Goal: Communication & Community: Answer question/provide support

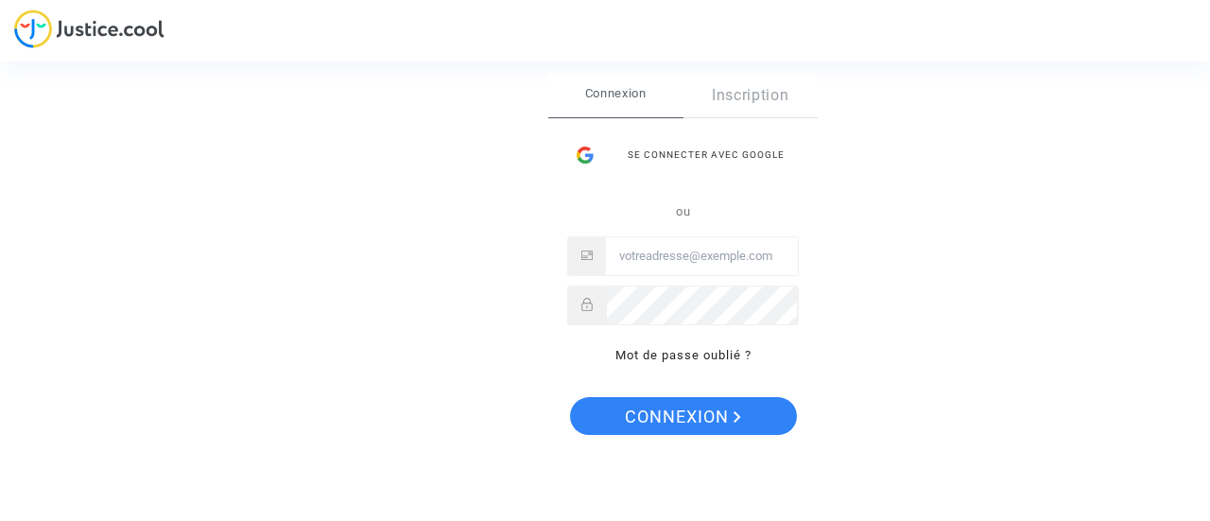
type input "nicolas.poussineau@saint-gobain.com"
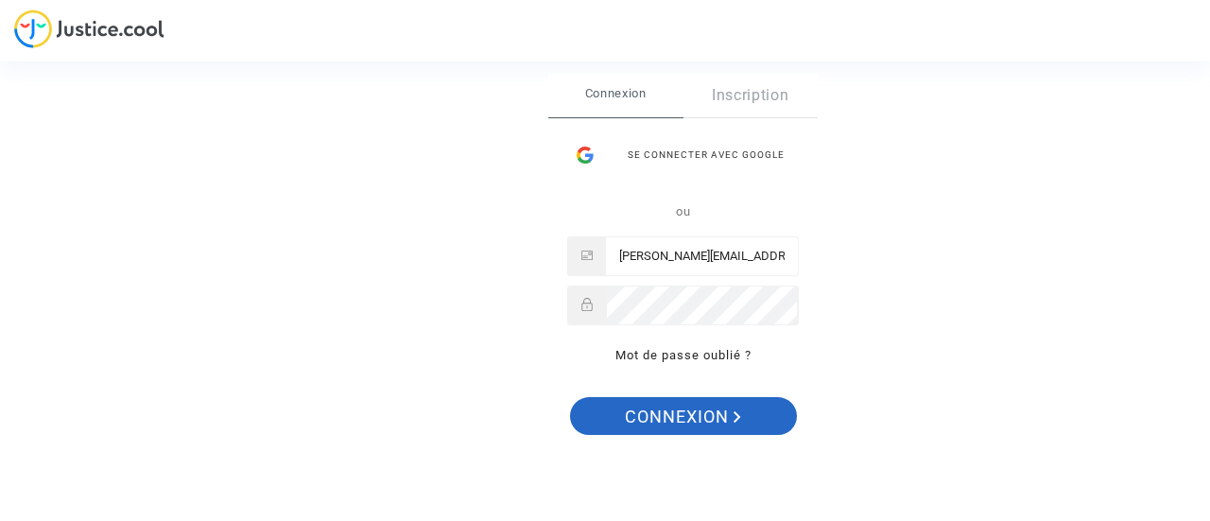
click at [722, 409] on span "Connexion" at bounding box center [683, 417] width 116 height 40
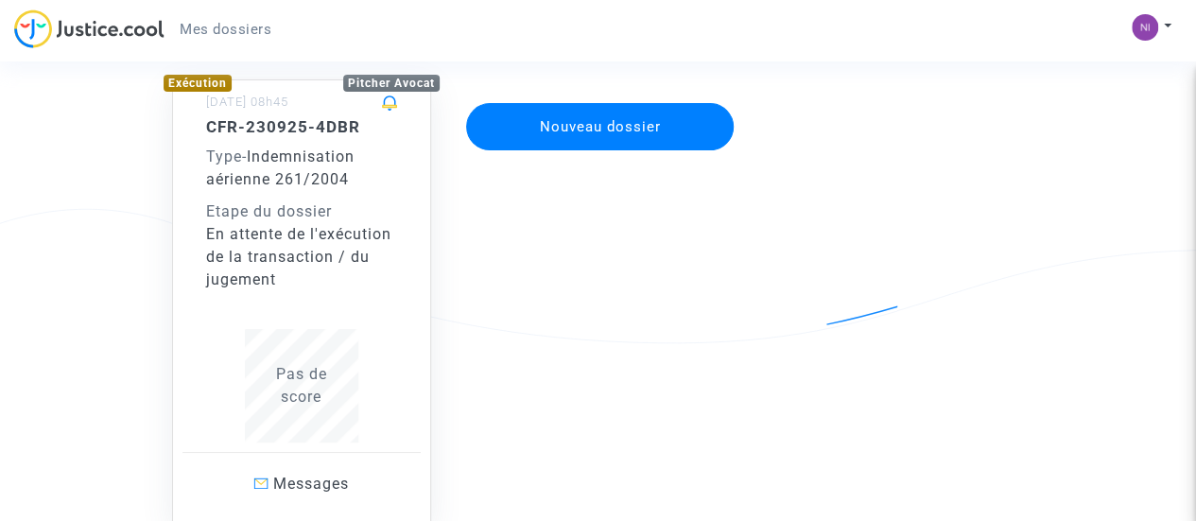
scroll to position [207, 0]
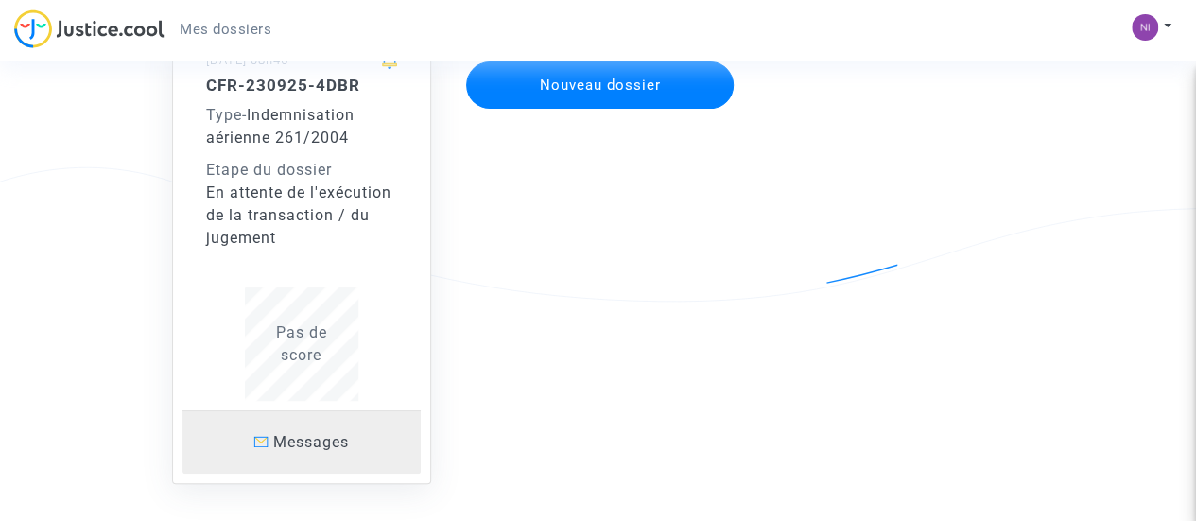
click at [305, 438] on span "Messages" at bounding box center [311, 442] width 76 height 18
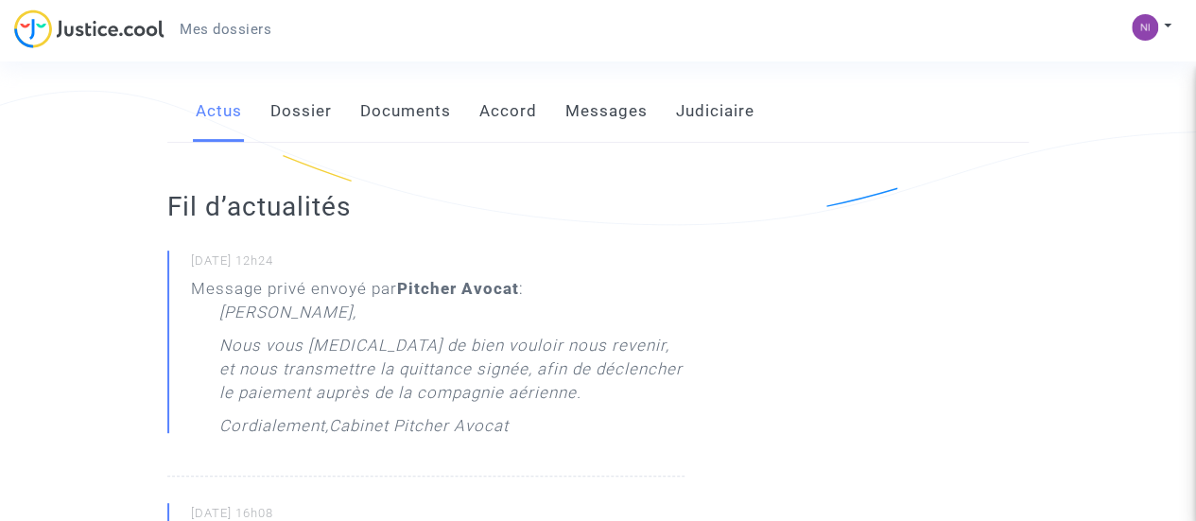
scroll to position [284, 0]
click at [405, 107] on link "Documents" at bounding box center [405, 111] width 91 height 62
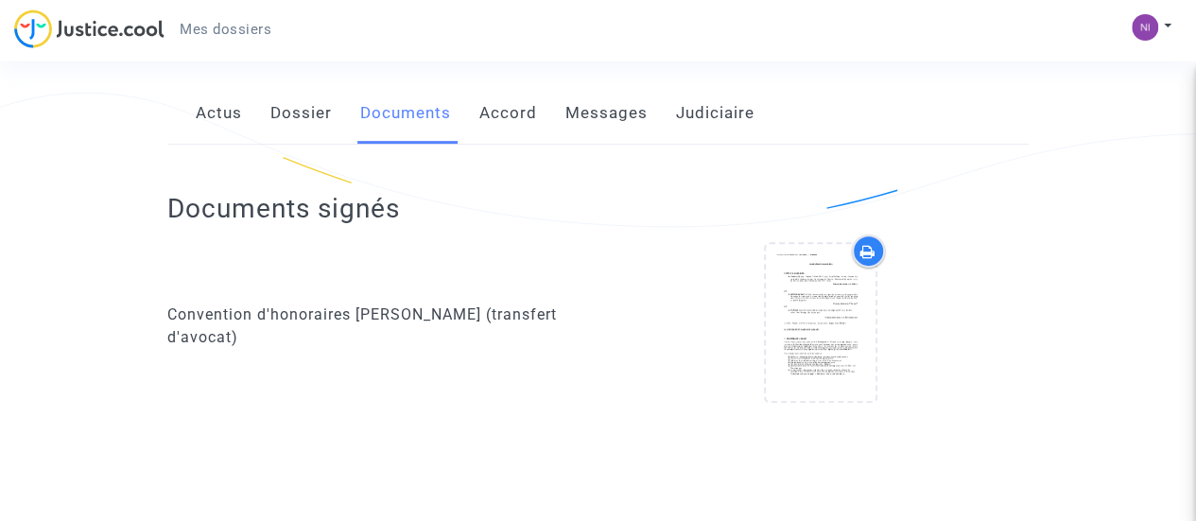
scroll to position [378, 0]
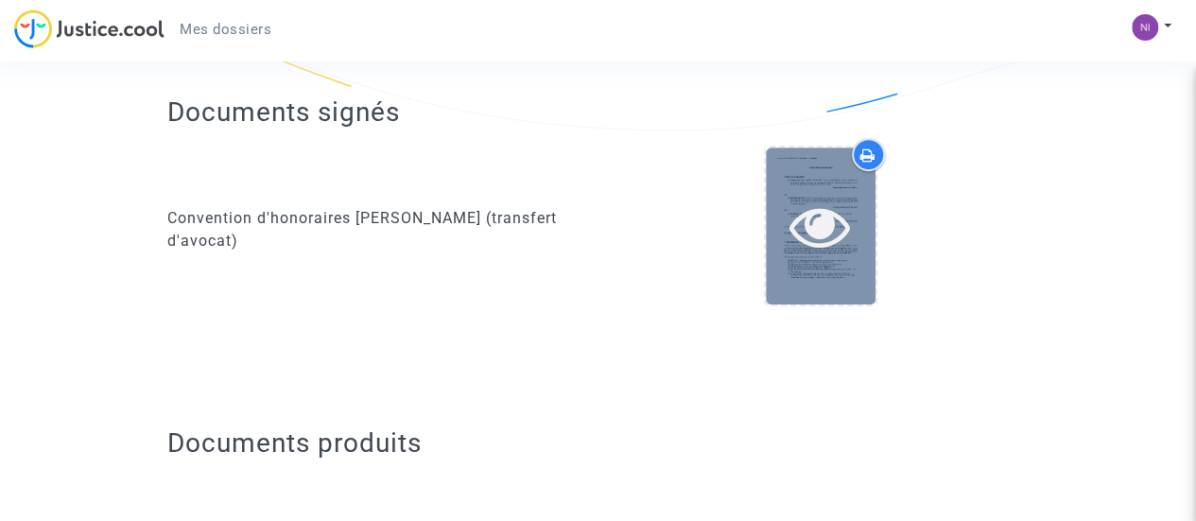
click at [807, 218] on icon at bounding box center [820, 226] width 61 height 61
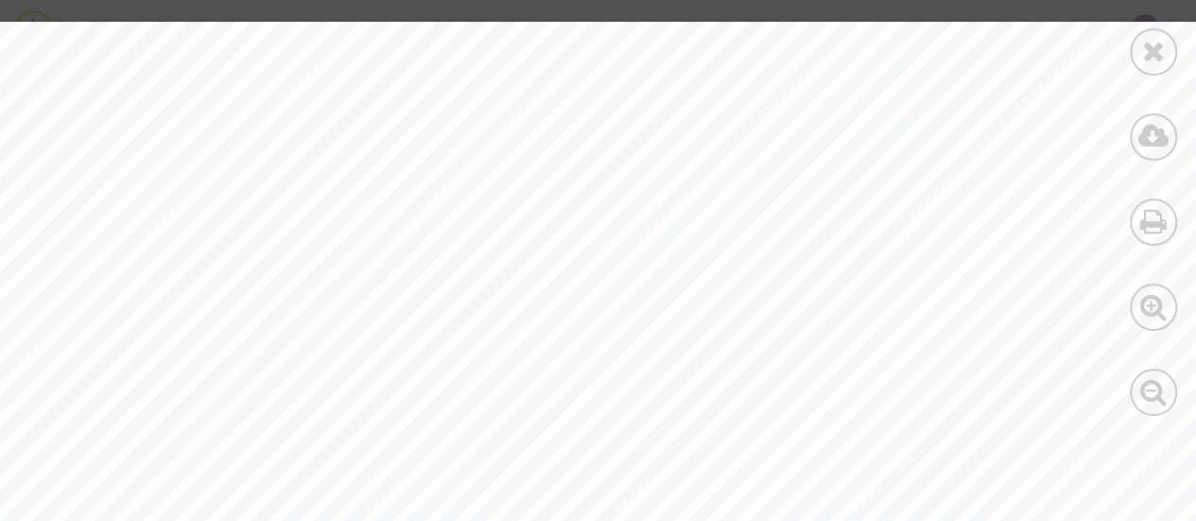
scroll to position [10875, 0]
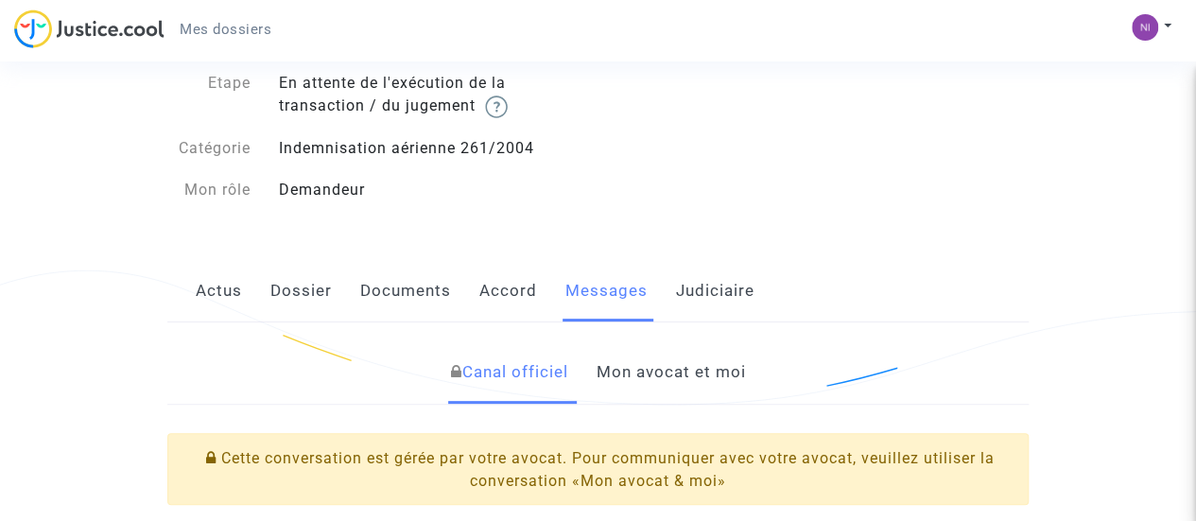
scroll to position [189, 0]
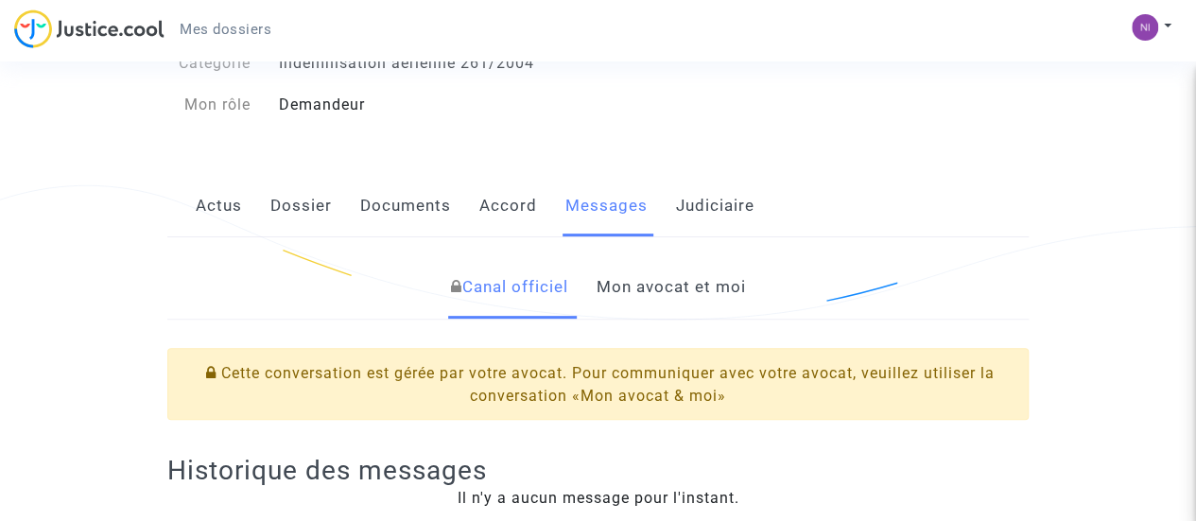
click at [673, 294] on link "Mon avocat et moi" at bounding box center [671, 287] width 149 height 62
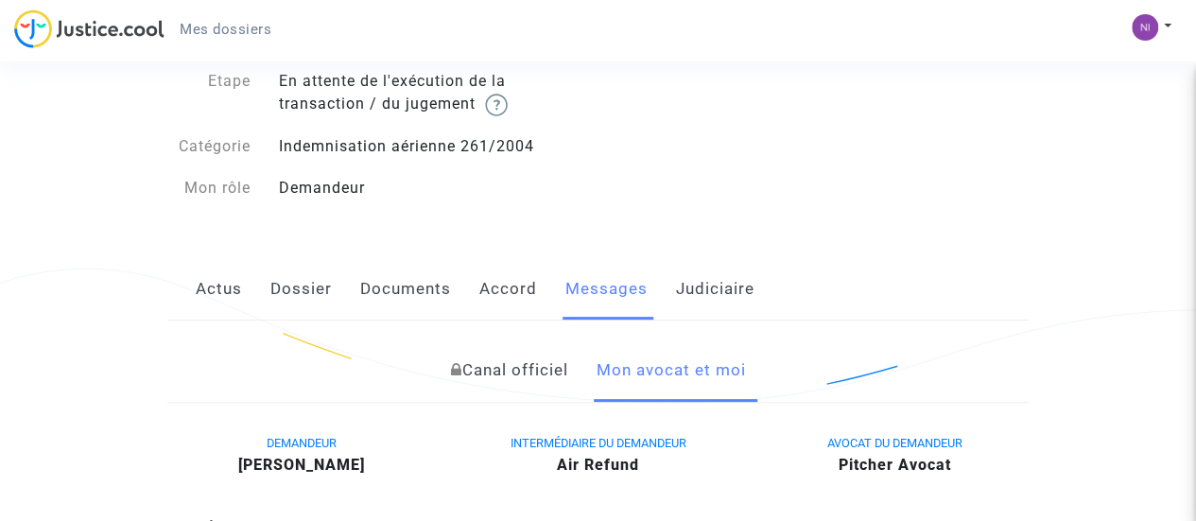
scroll to position [95, 0]
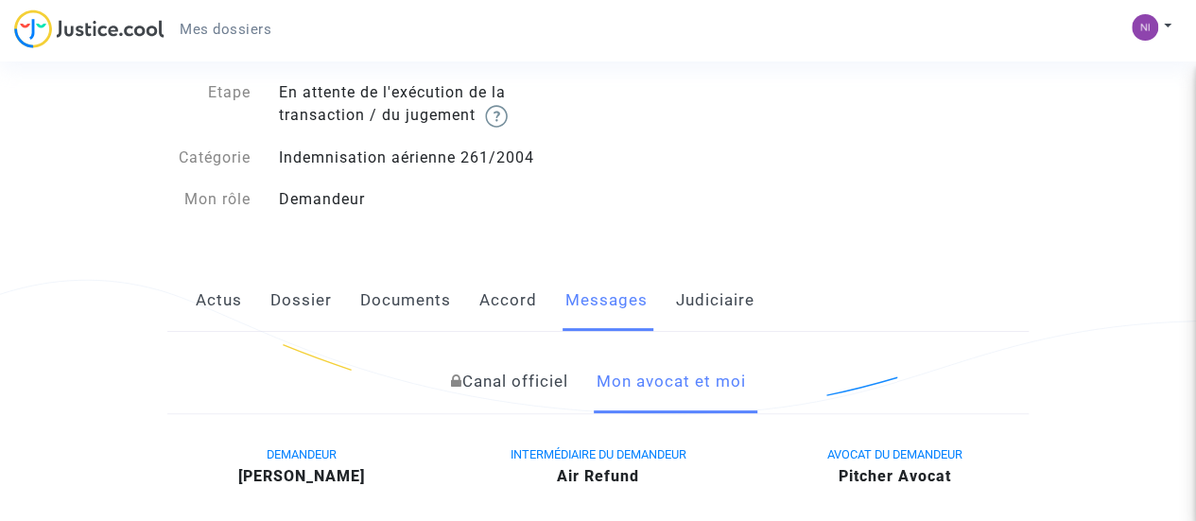
click at [405, 304] on link "Documents" at bounding box center [405, 301] width 91 height 62
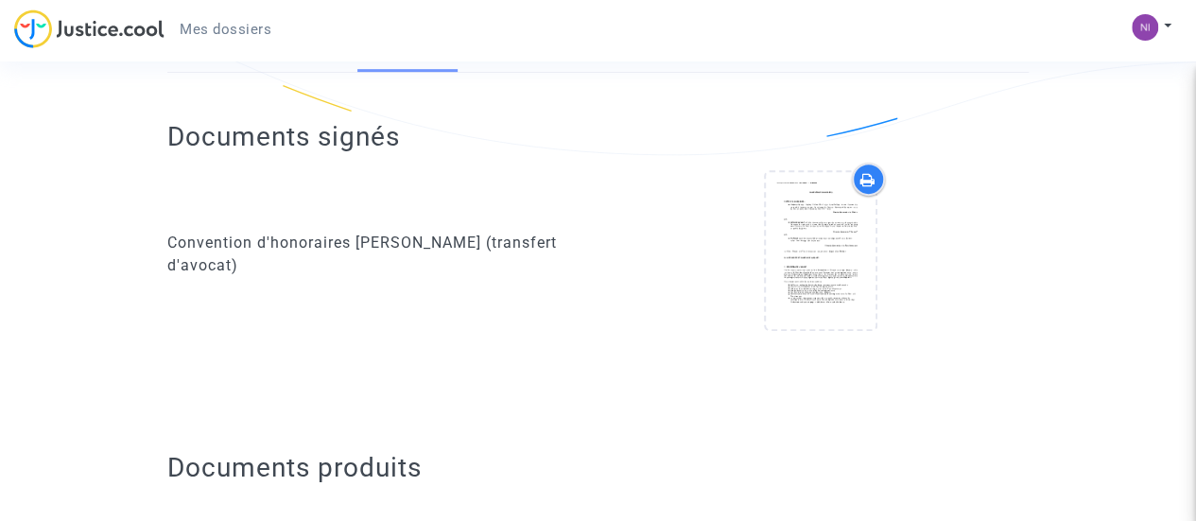
scroll to position [378, 0]
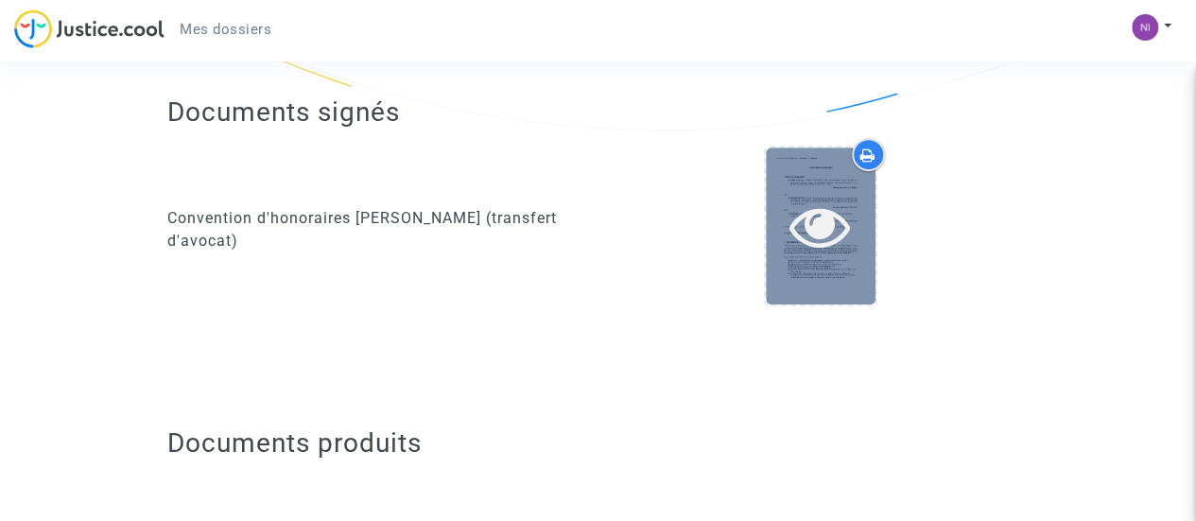
drag, startPoint x: 838, startPoint y: 209, endPoint x: 838, endPoint y: 251, distance: 41.6
click at [838, 251] on icon at bounding box center [820, 226] width 61 height 61
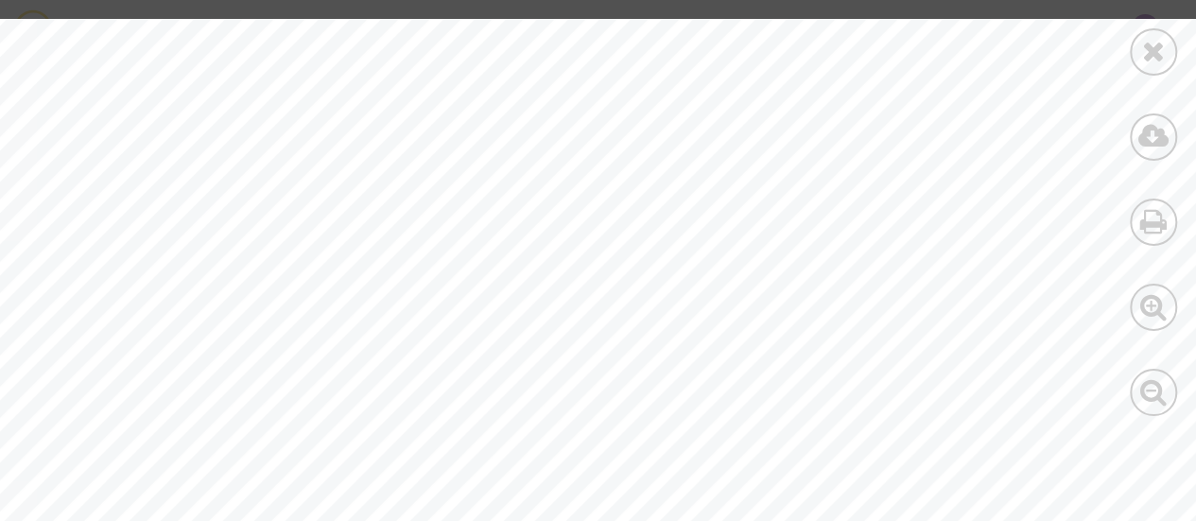
scroll to position [0, 0]
click at [1150, 41] on icon at bounding box center [1154, 51] width 24 height 28
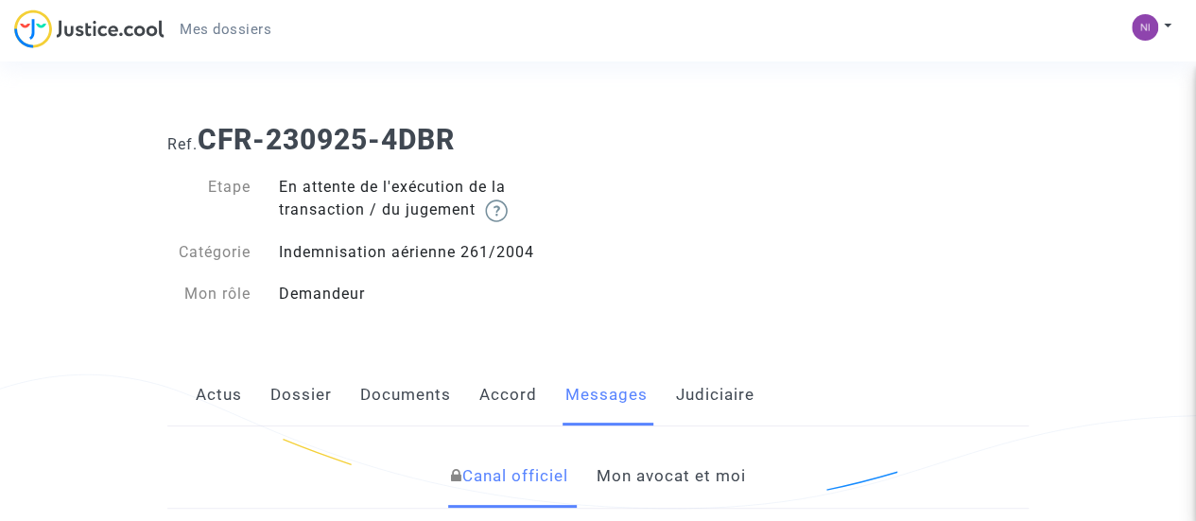
click at [199, 31] on span "Mes dossiers" at bounding box center [226, 29] width 92 height 17
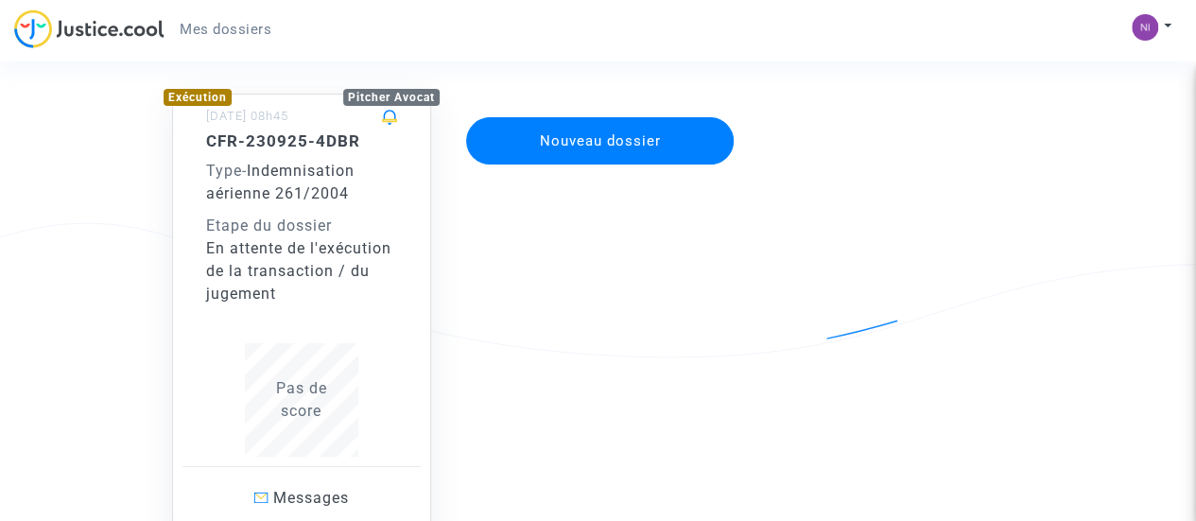
scroll to position [189, 0]
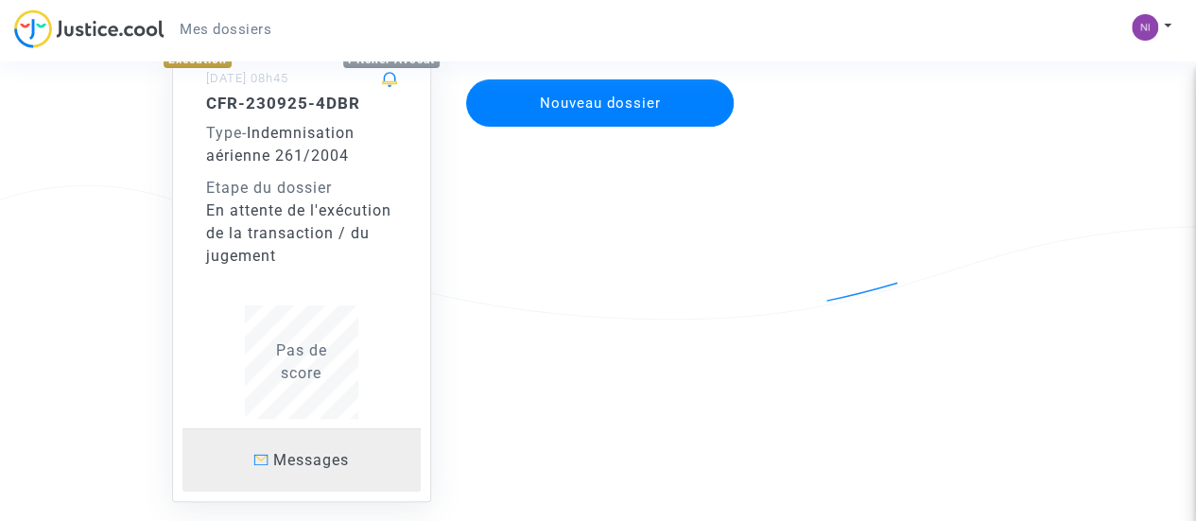
click at [309, 462] on span "Messages" at bounding box center [311, 460] width 76 height 18
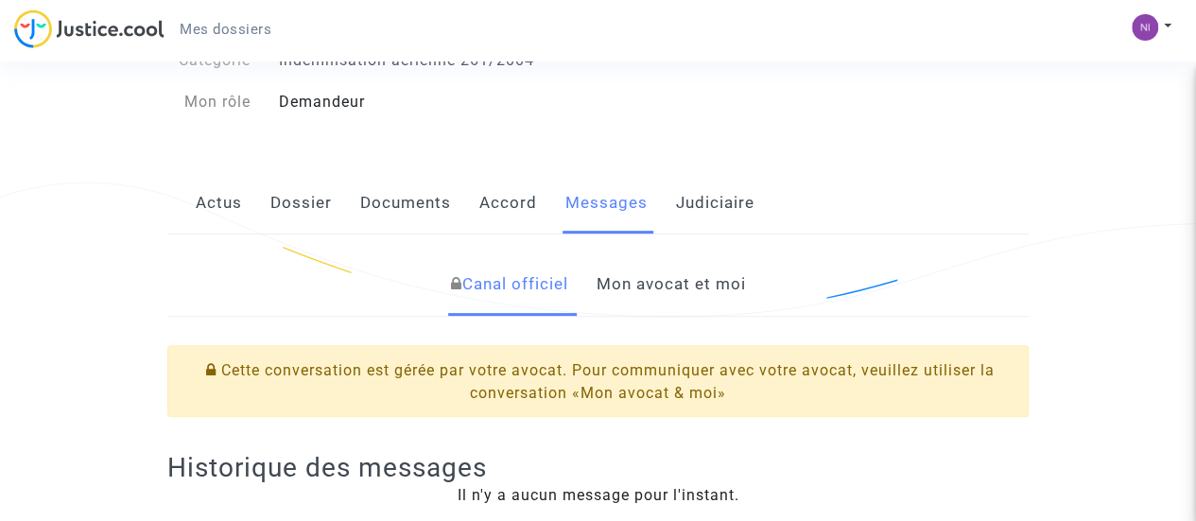
scroll to position [48, 0]
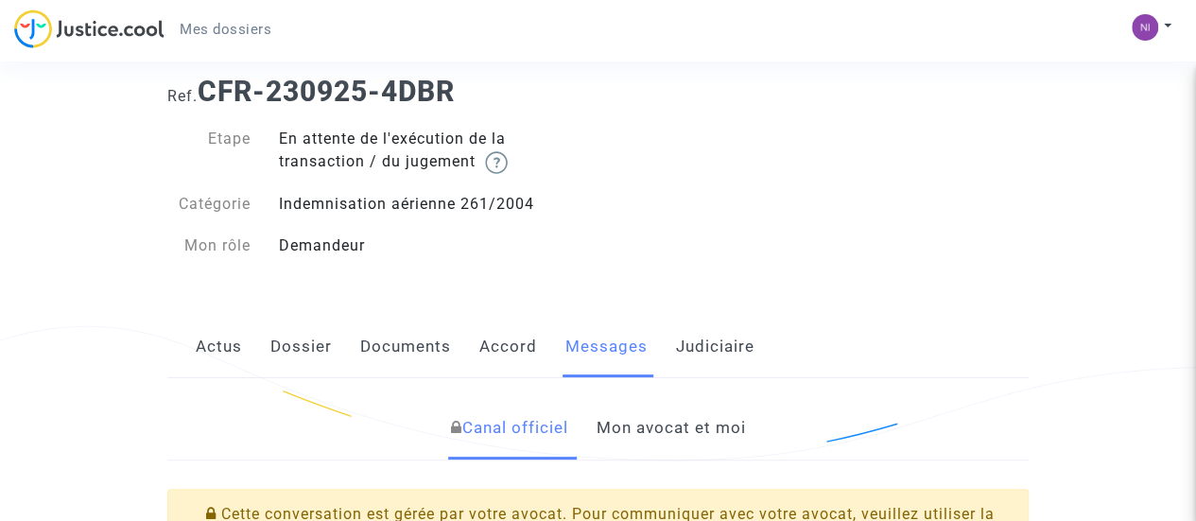
click at [228, 353] on link "Actus" at bounding box center [219, 347] width 46 height 62
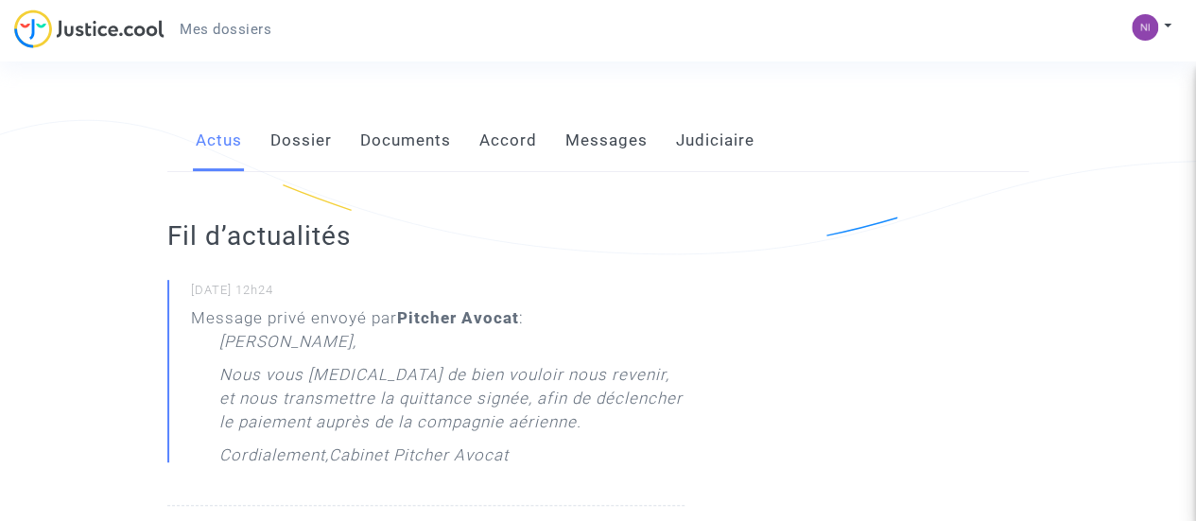
scroll to position [284, 0]
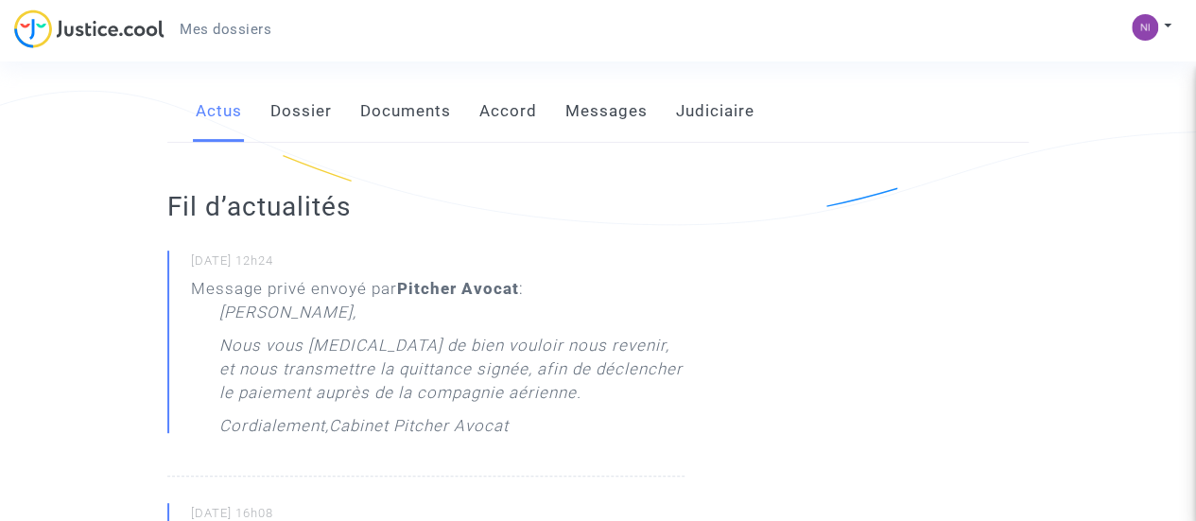
click at [305, 104] on link "Dossier" at bounding box center [300, 111] width 61 height 62
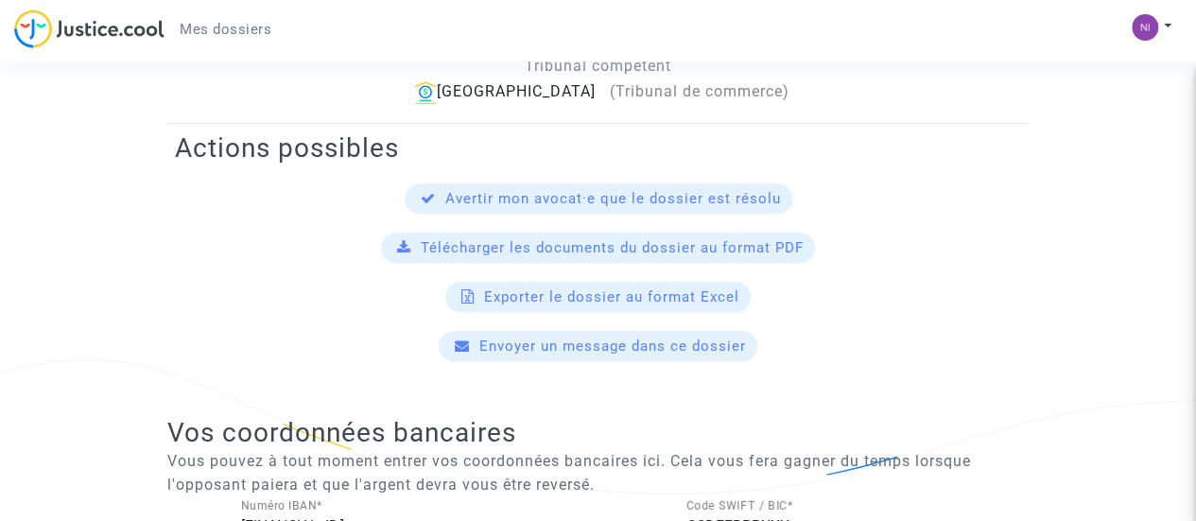
scroll to position [757, 0]
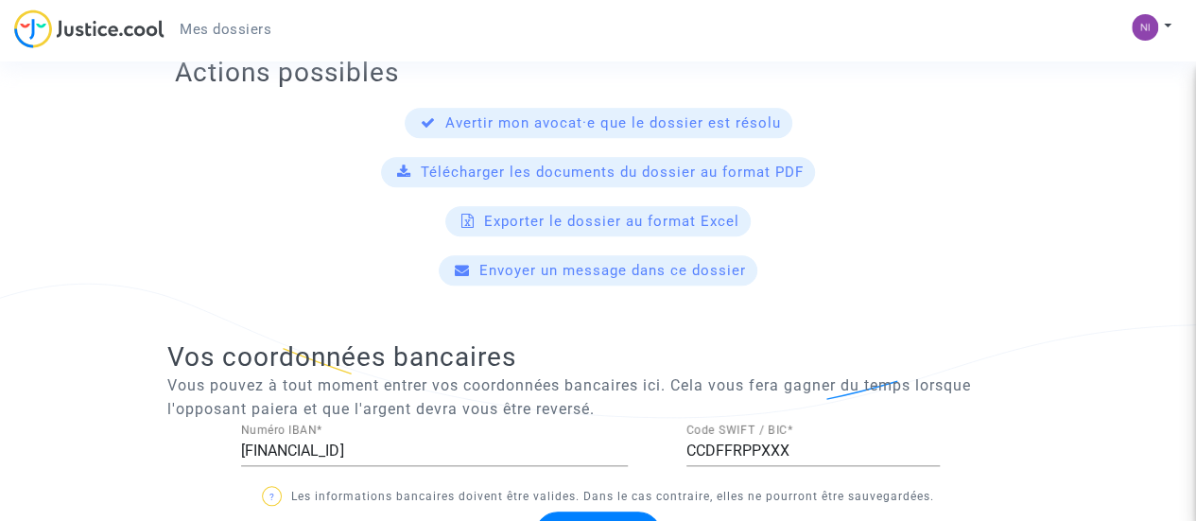
click at [626, 171] on span "Télécharger les documents du dossier au format PDF" at bounding box center [612, 172] width 383 height 17
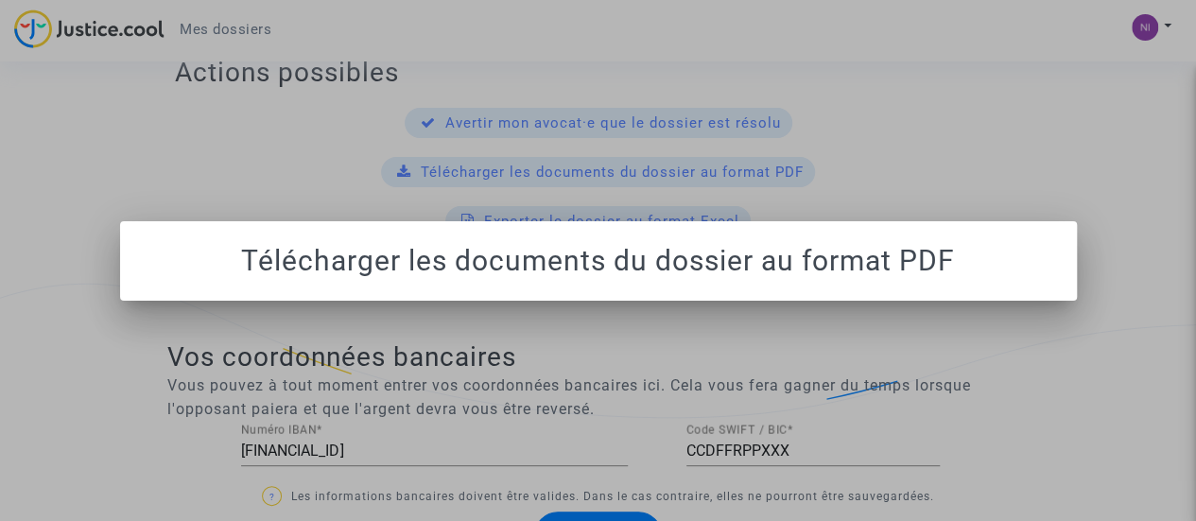
scroll to position [0, 0]
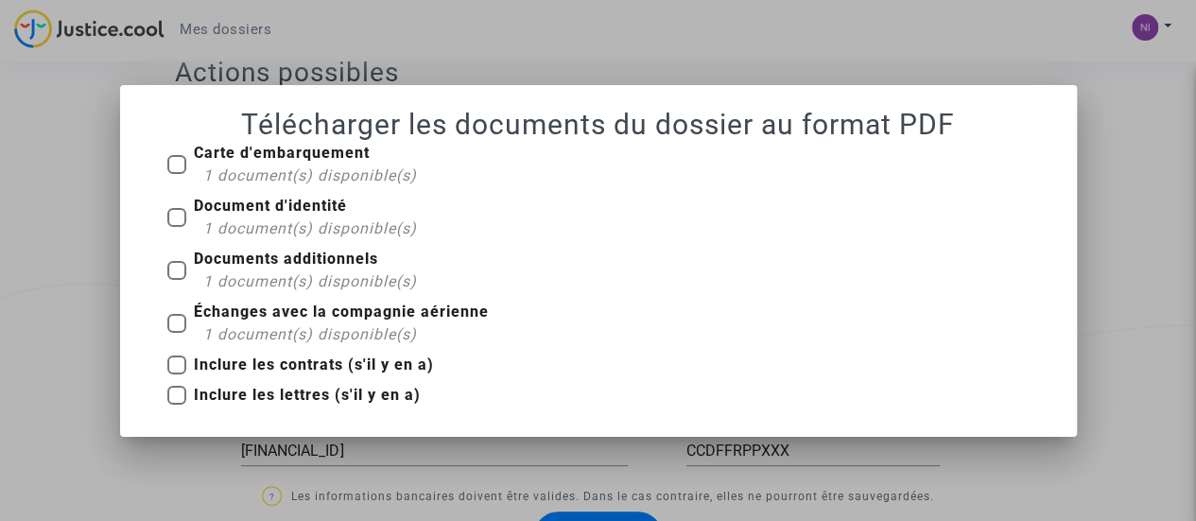
click at [93, 221] on div at bounding box center [598, 260] width 1196 height 521
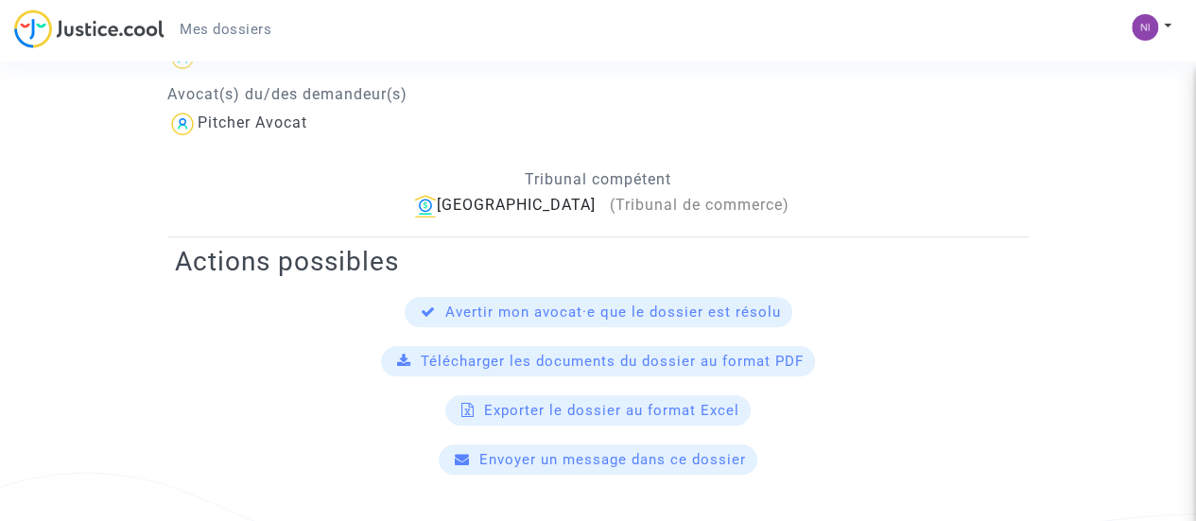
scroll to position [95, 0]
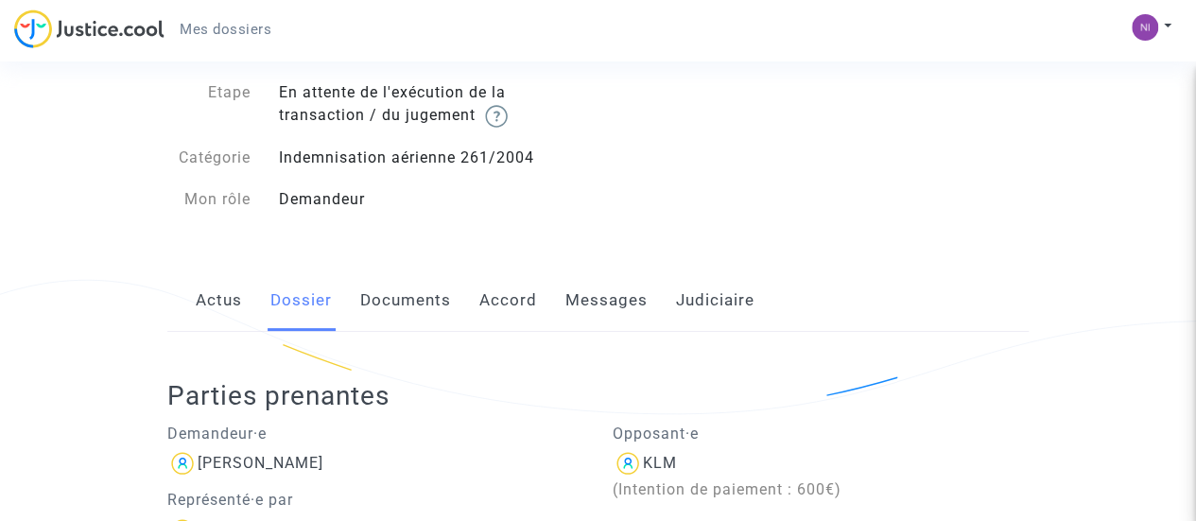
click at [422, 307] on link "Documents" at bounding box center [405, 301] width 91 height 62
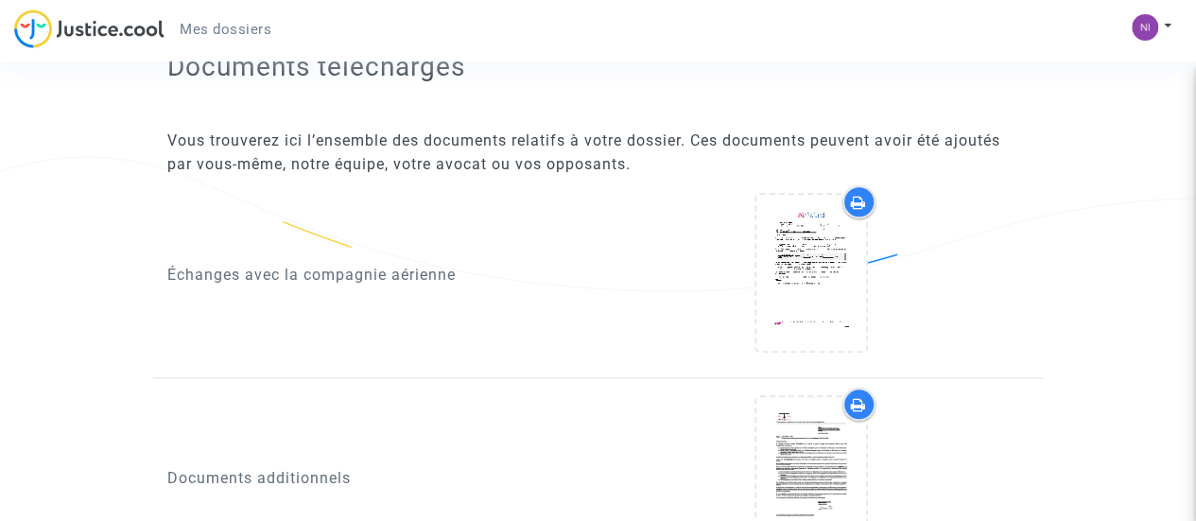
scroll to position [778, 0]
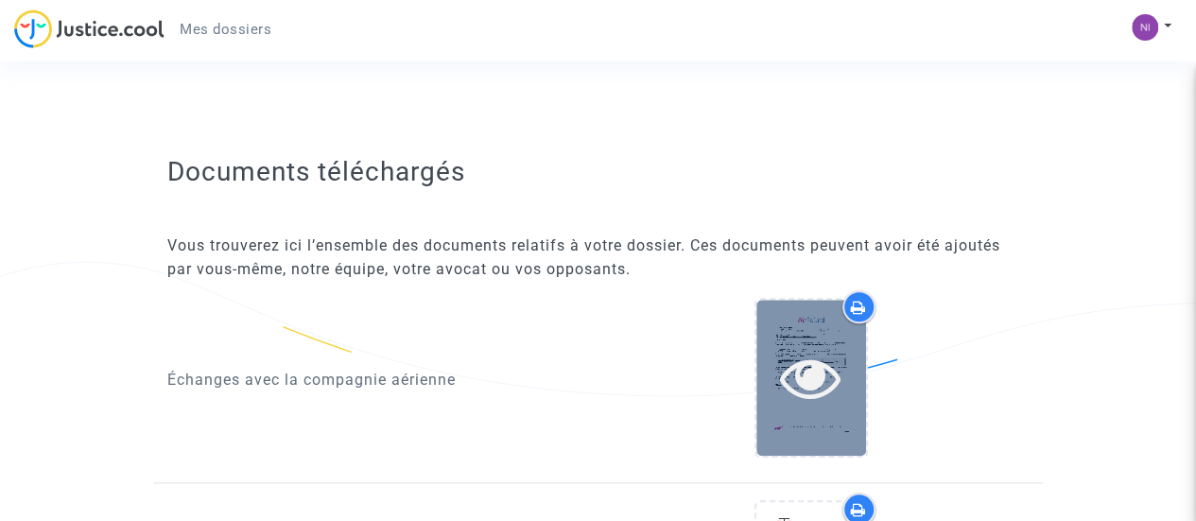
click at [812, 356] on icon at bounding box center [810, 377] width 61 height 61
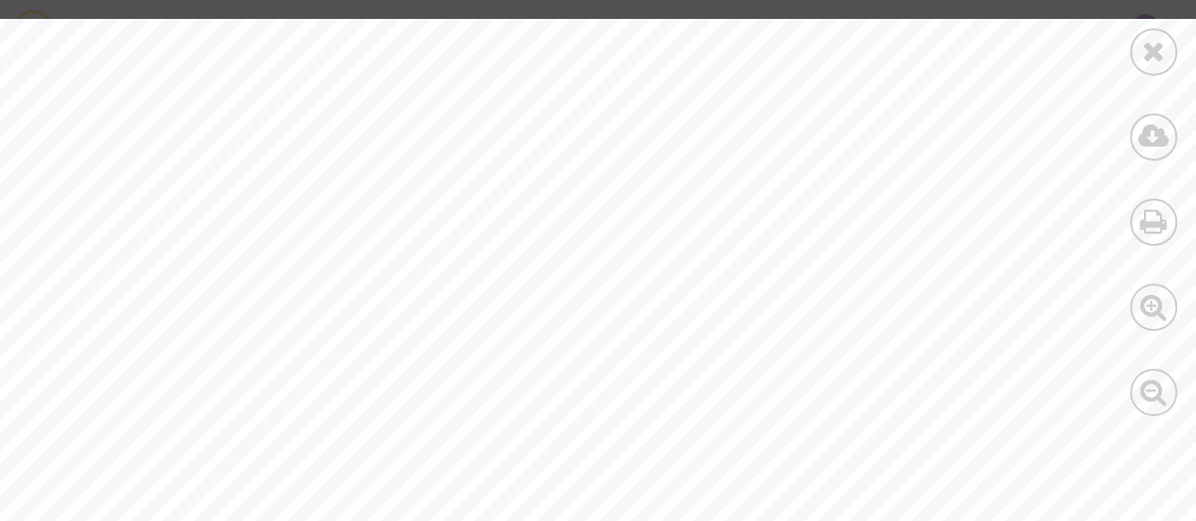
scroll to position [3877, 0]
click at [1165, 44] on div at bounding box center [1153, 51] width 47 height 47
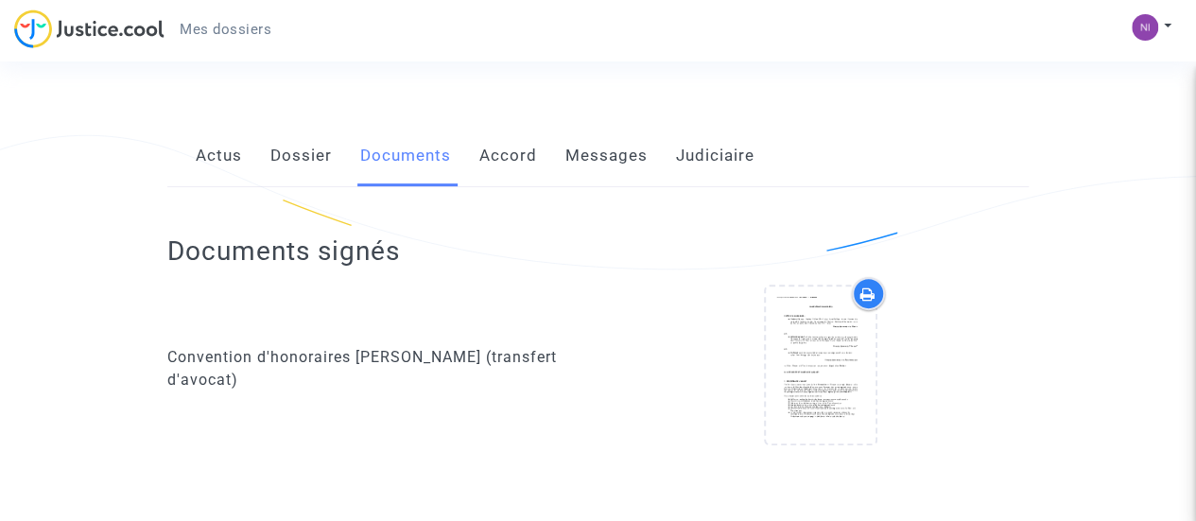
scroll to position [116, 0]
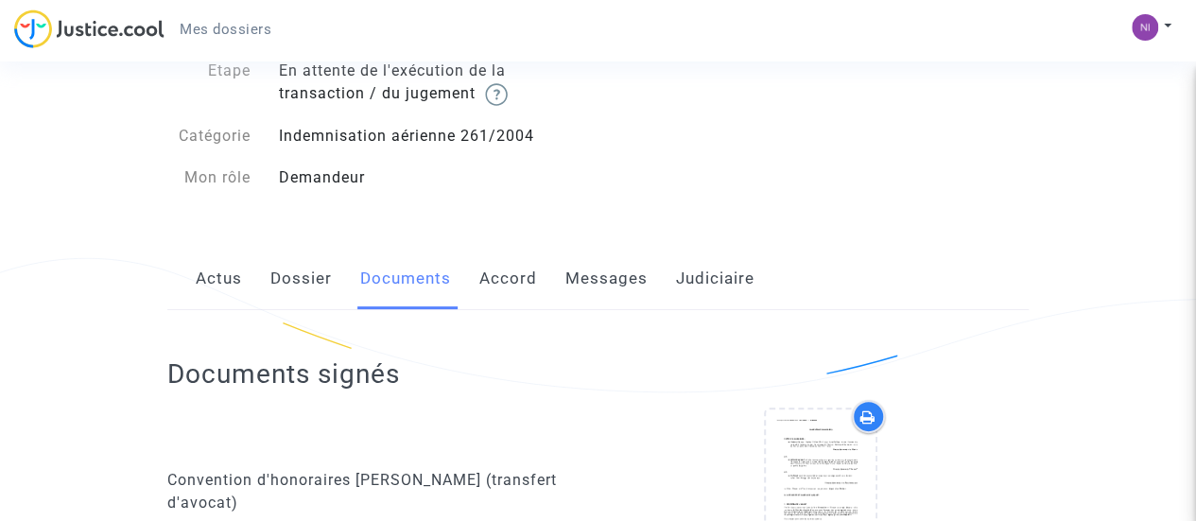
click at [515, 277] on link "Accord" at bounding box center [508, 279] width 58 height 62
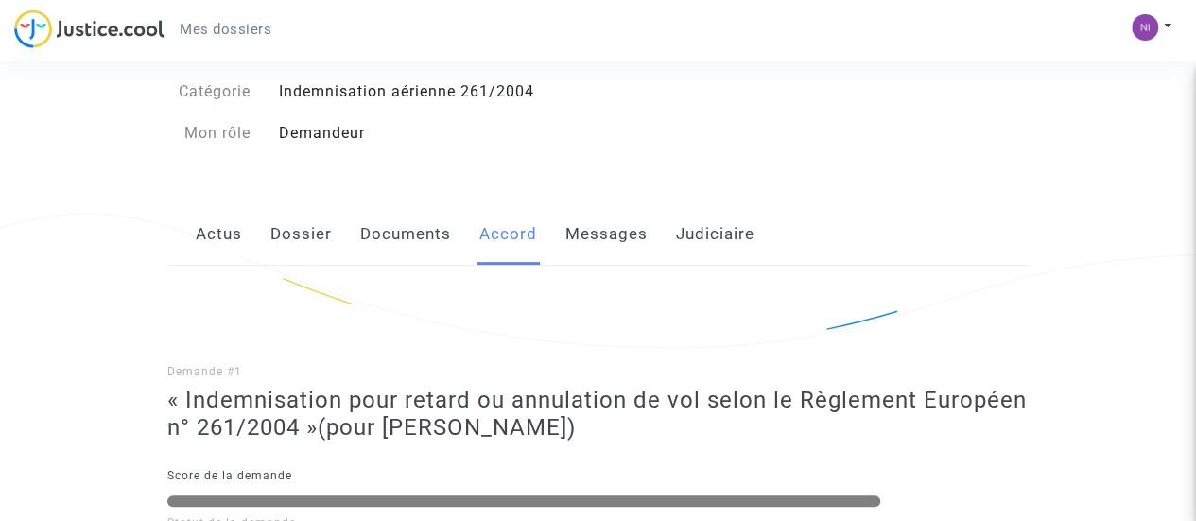
scroll to position [96, 0]
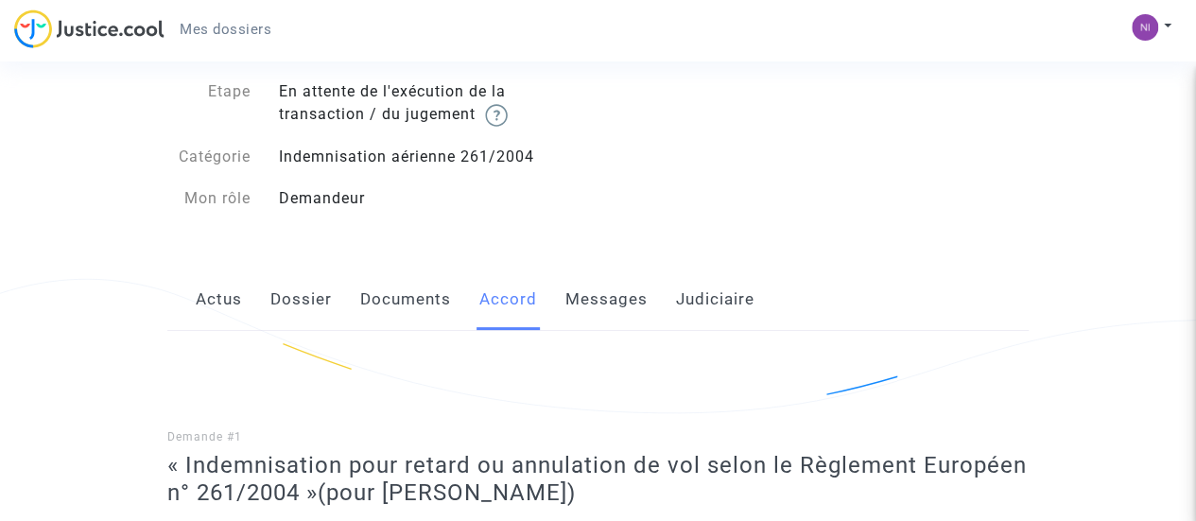
click at [607, 296] on link "Messages" at bounding box center [606, 300] width 82 height 62
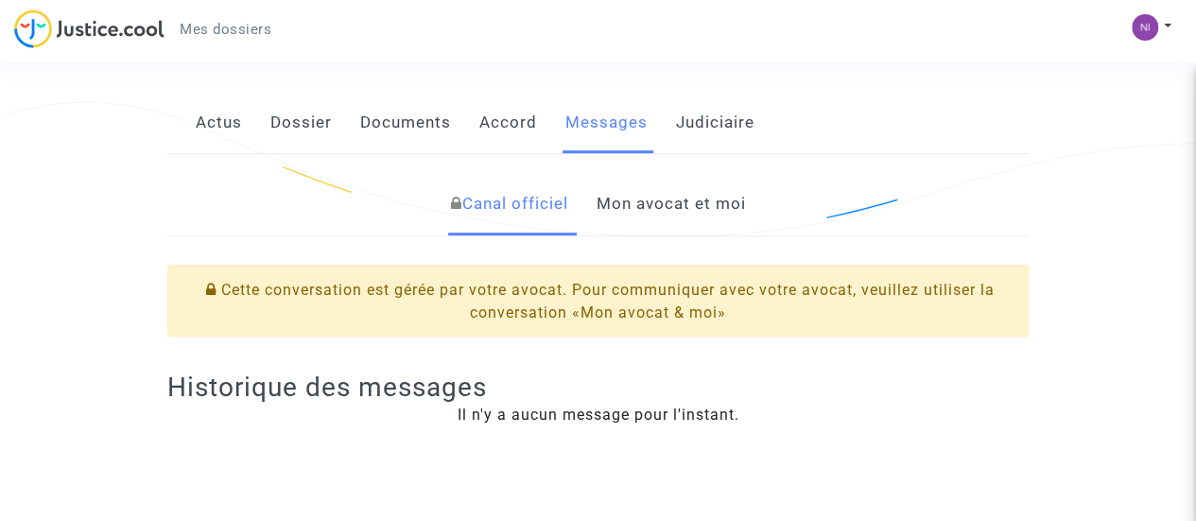
scroll to position [284, 0]
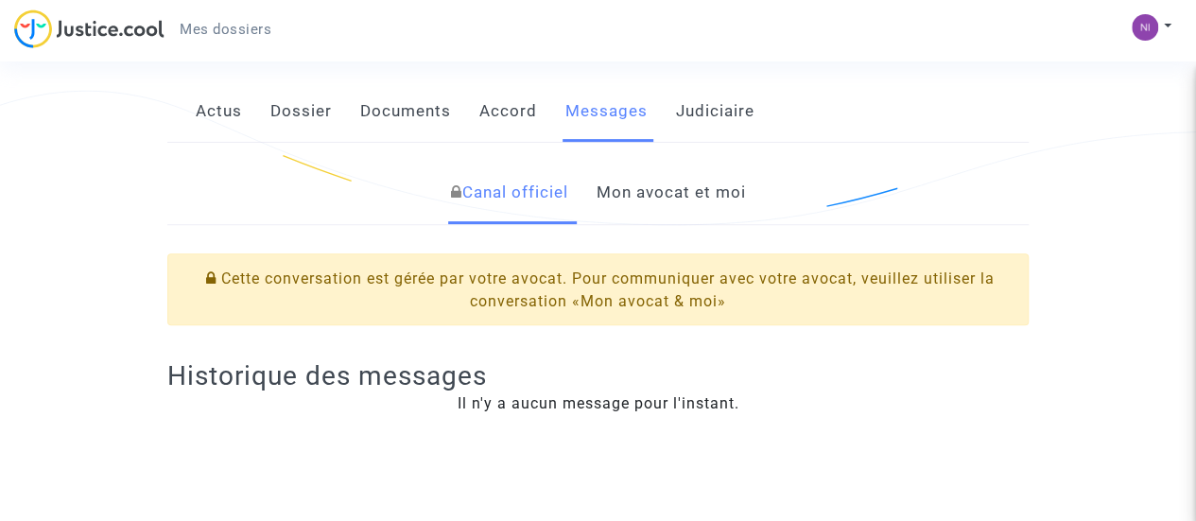
click at [722, 110] on link "Judiciaire" at bounding box center [715, 111] width 78 height 62
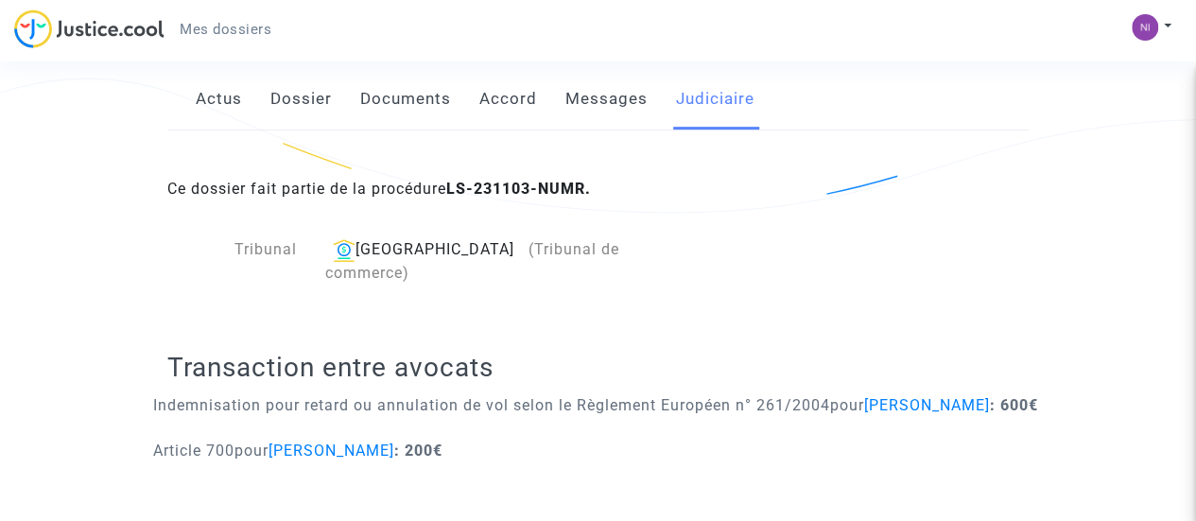
scroll to position [299, 0]
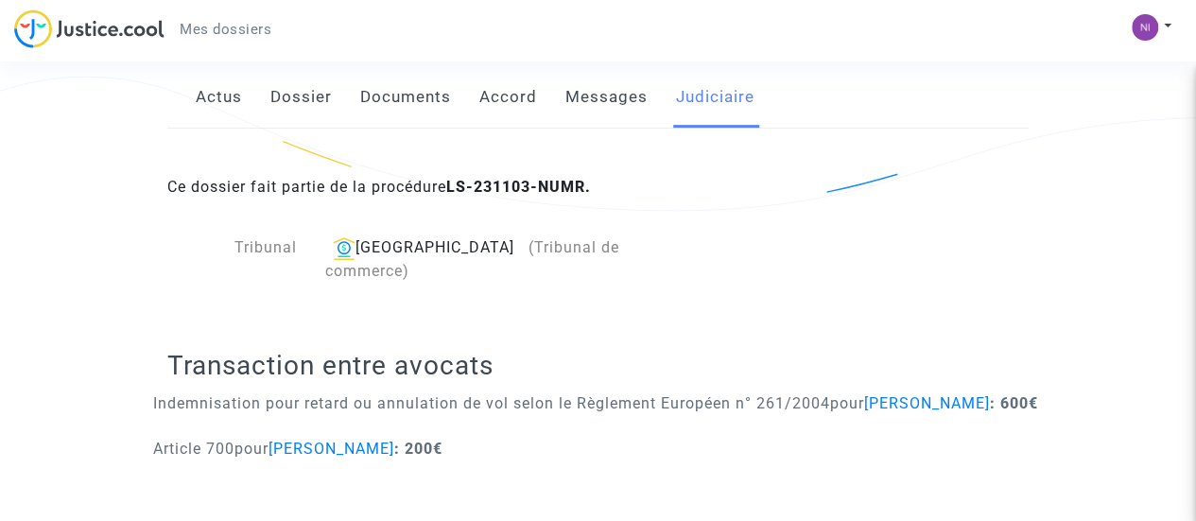
click at [391, 103] on link "Documents" at bounding box center [405, 97] width 91 height 62
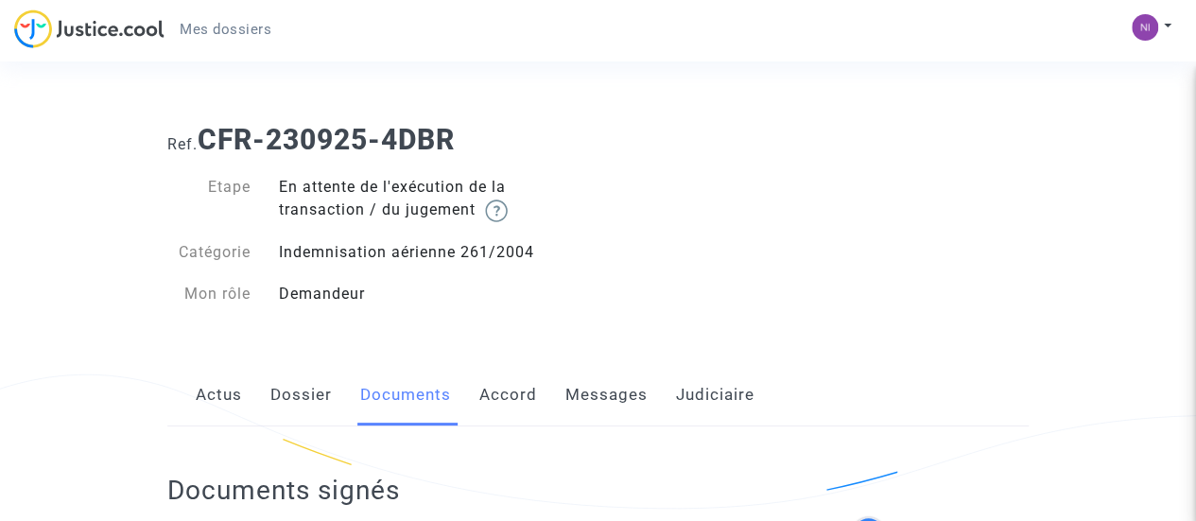
click at [225, 400] on link "Actus" at bounding box center [219, 395] width 46 height 62
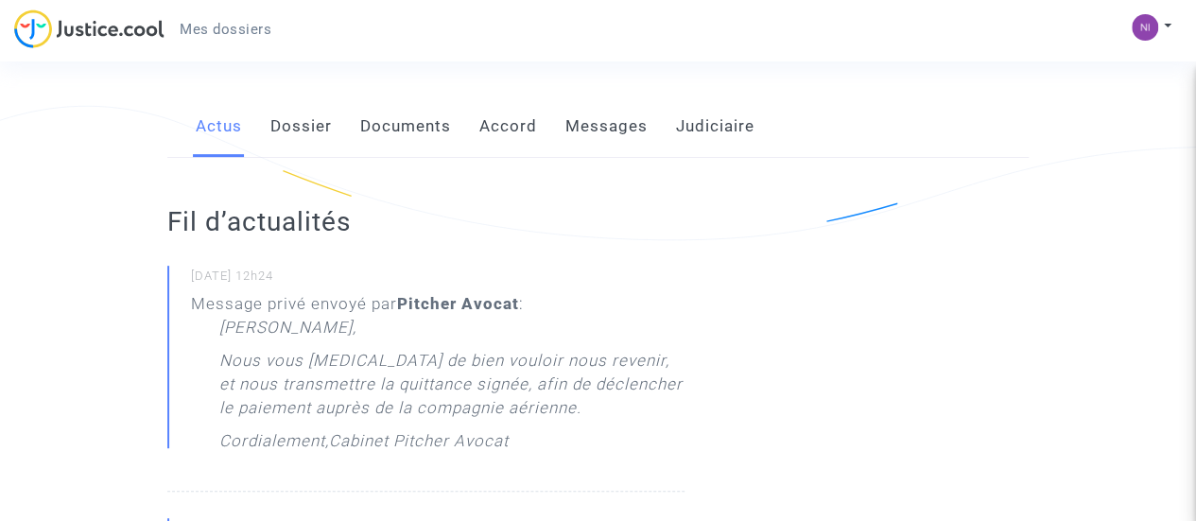
scroll to position [378, 0]
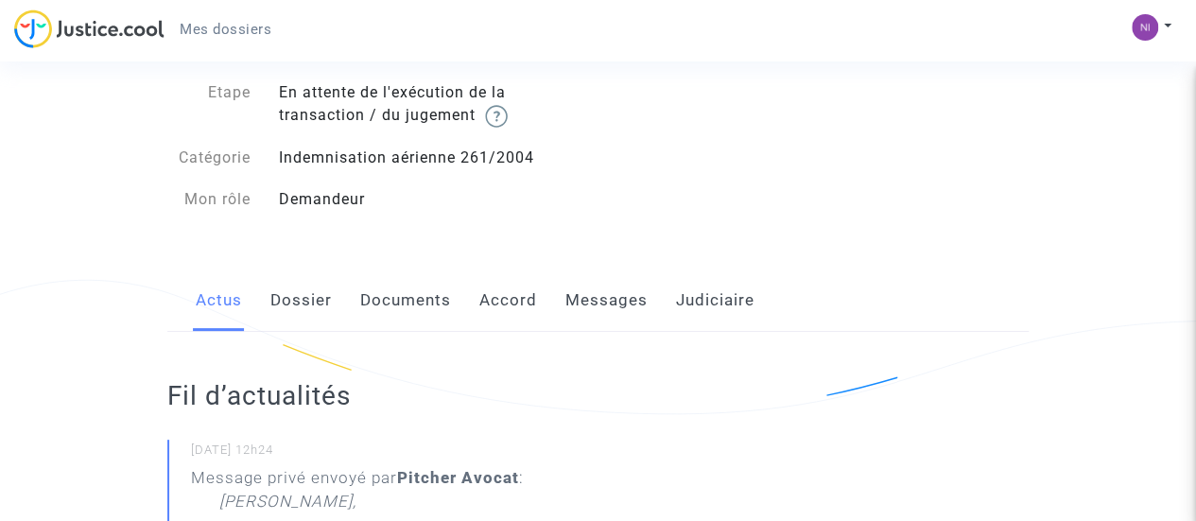
click at [283, 295] on link "Dossier" at bounding box center [300, 301] width 61 height 62
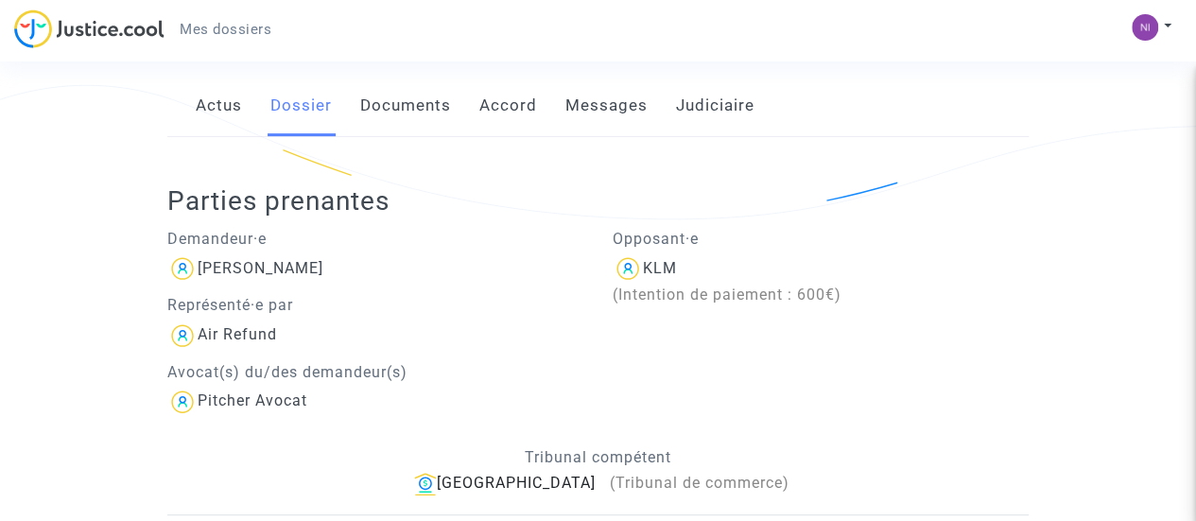
scroll to position [284, 0]
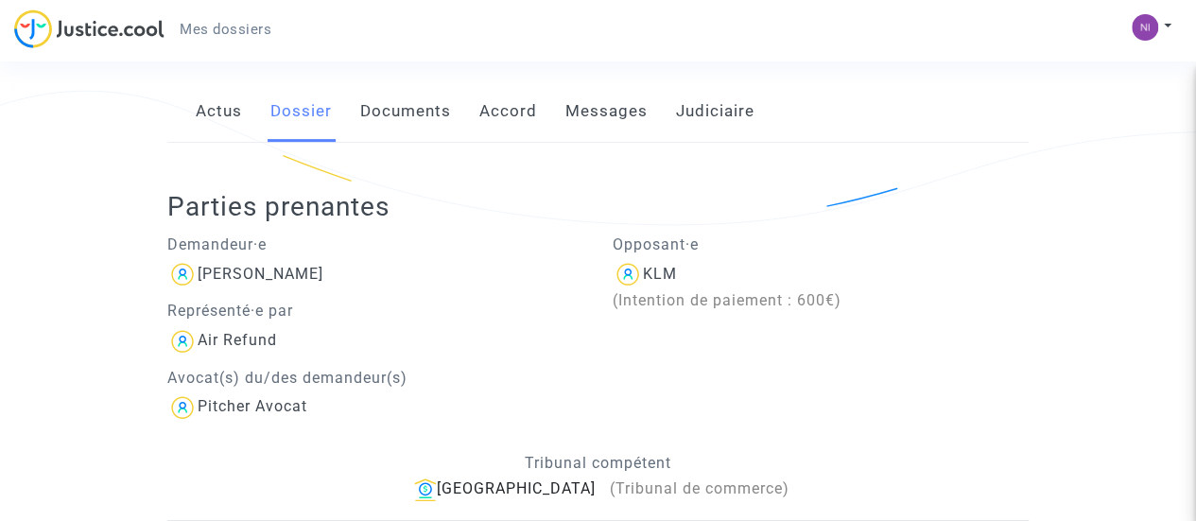
click at [423, 116] on link "Documents" at bounding box center [405, 111] width 91 height 62
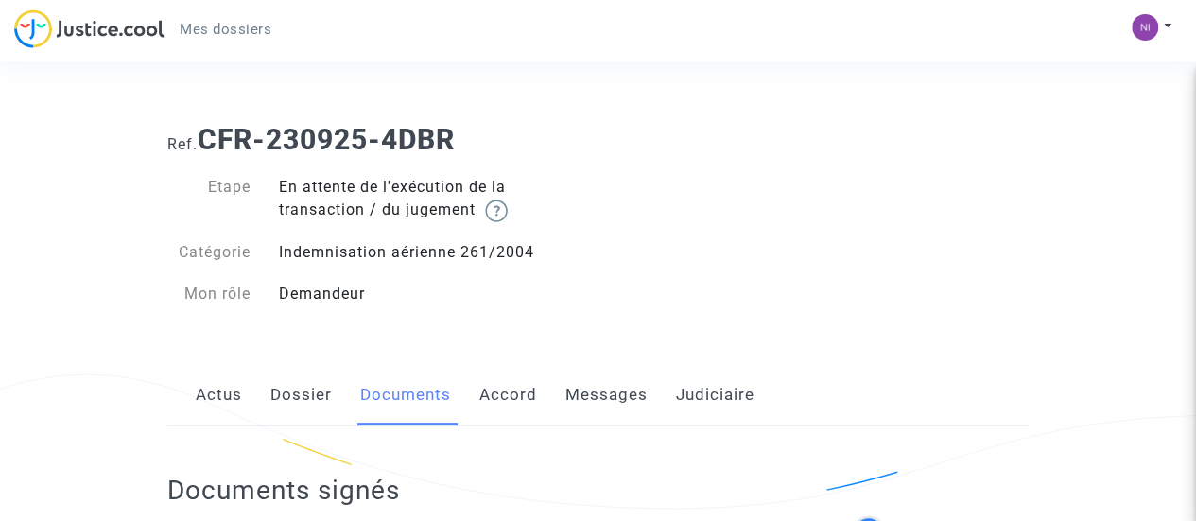
click at [570, 392] on link "Messages" at bounding box center [606, 395] width 82 height 62
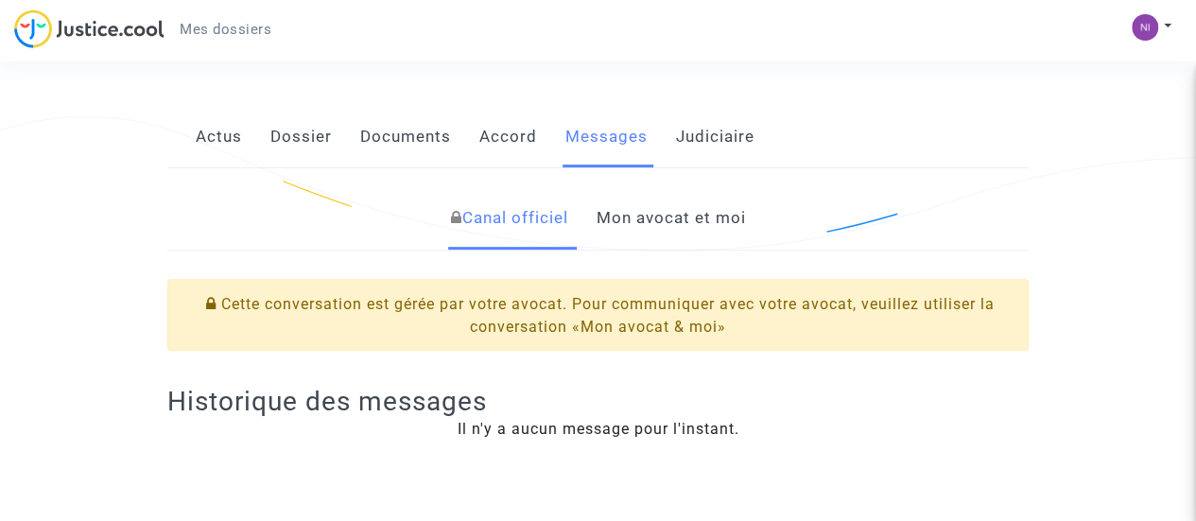
scroll to position [284, 0]
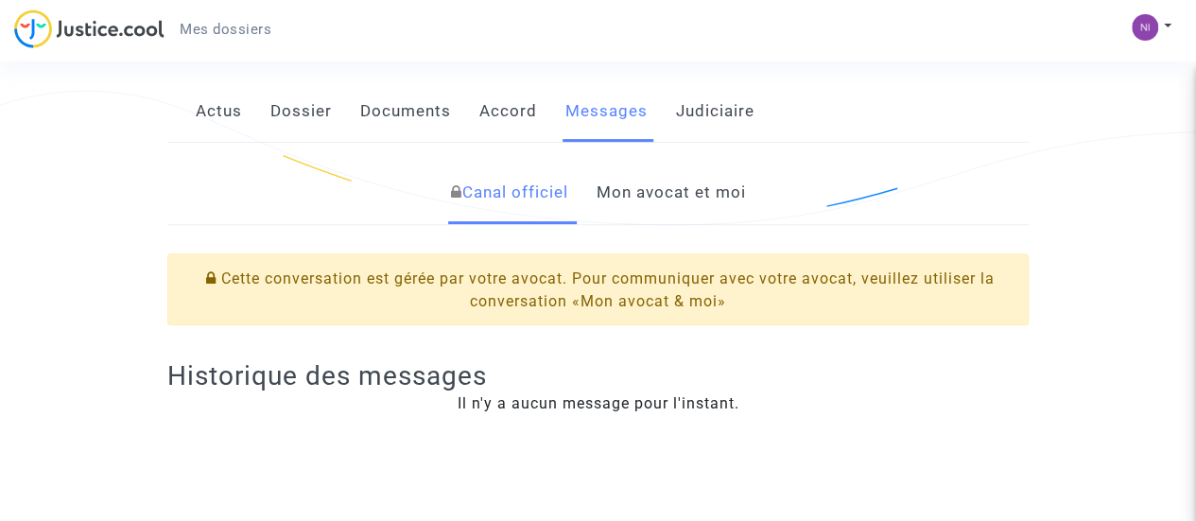
click at [670, 200] on link "Mon avocat et moi" at bounding box center [671, 193] width 149 height 62
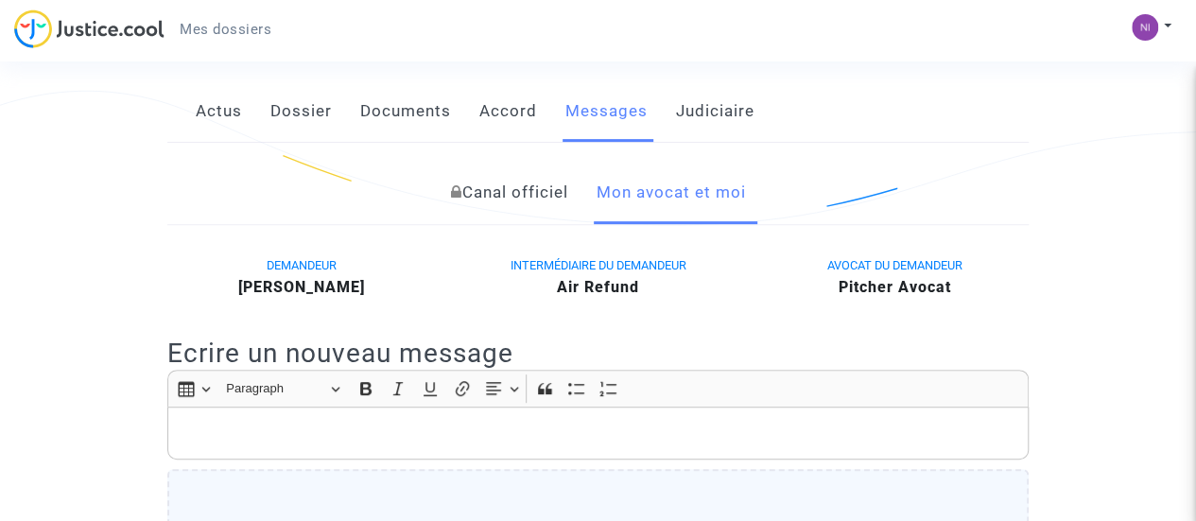
click at [450, 422] on p "Rich Text Editor, main" at bounding box center [599, 434] width 842 height 24
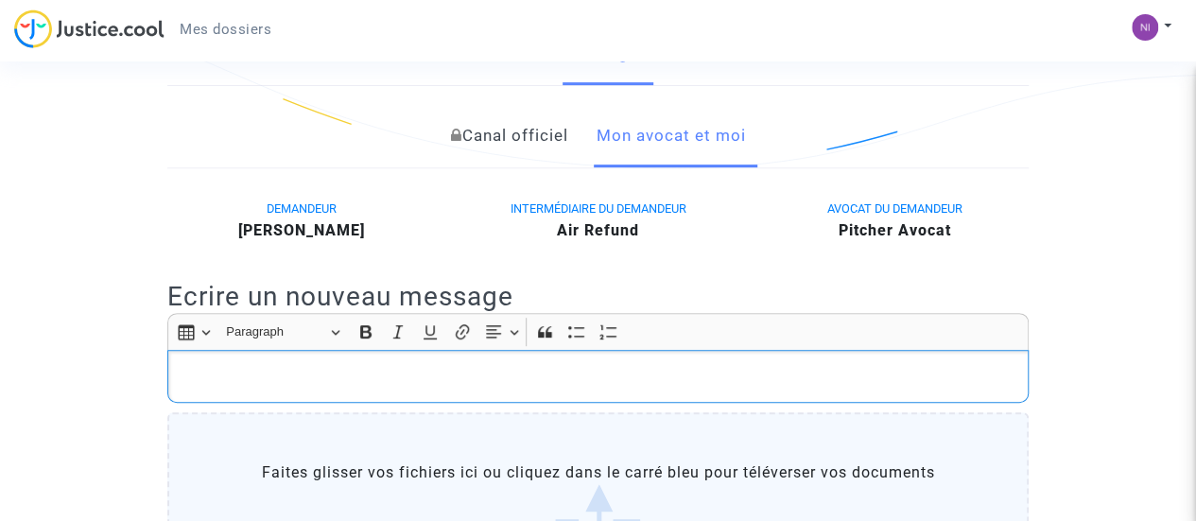
scroll to position [567, 0]
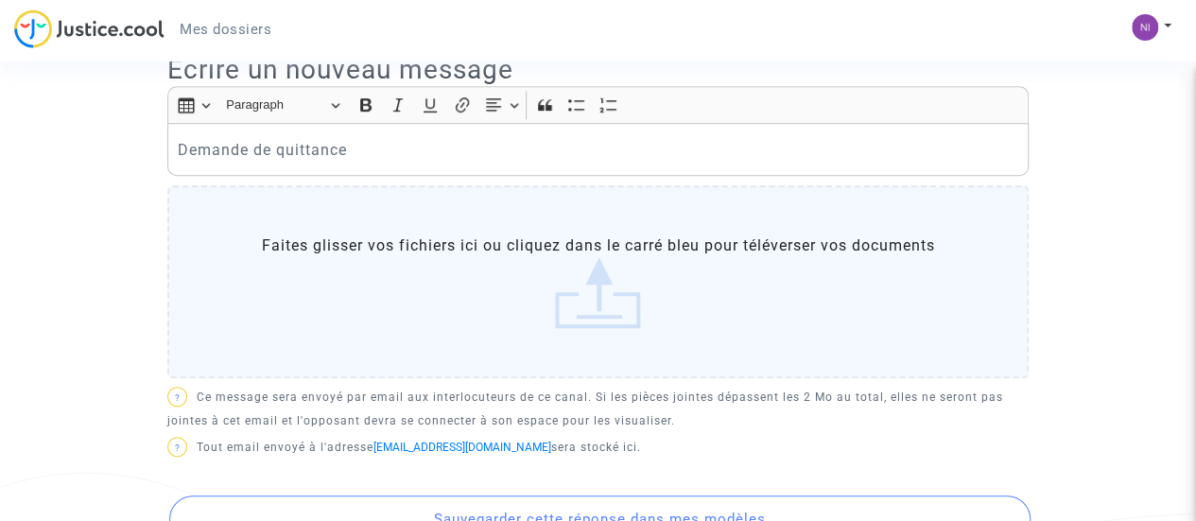
click at [567, 225] on label "Faites glisser vos fichiers ici ou cliquez dans le carré bleu pour téléverser v…" at bounding box center [597, 281] width 861 height 193
click at [0, 0] on input "Faites glisser vos fichiers ici ou cliquez dans le carré bleu pour téléverser v…" at bounding box center [0, 0] width 0 height 0
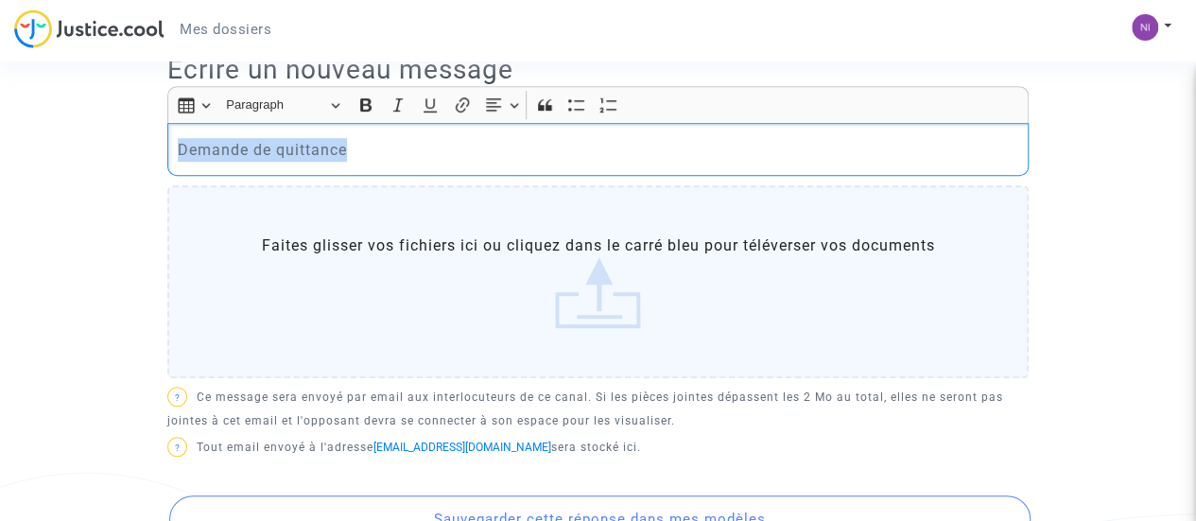
drag, startPoint x: 374, startPoint y: 148, endPoint x: 94, endPoint y: 148, distance: 280.9
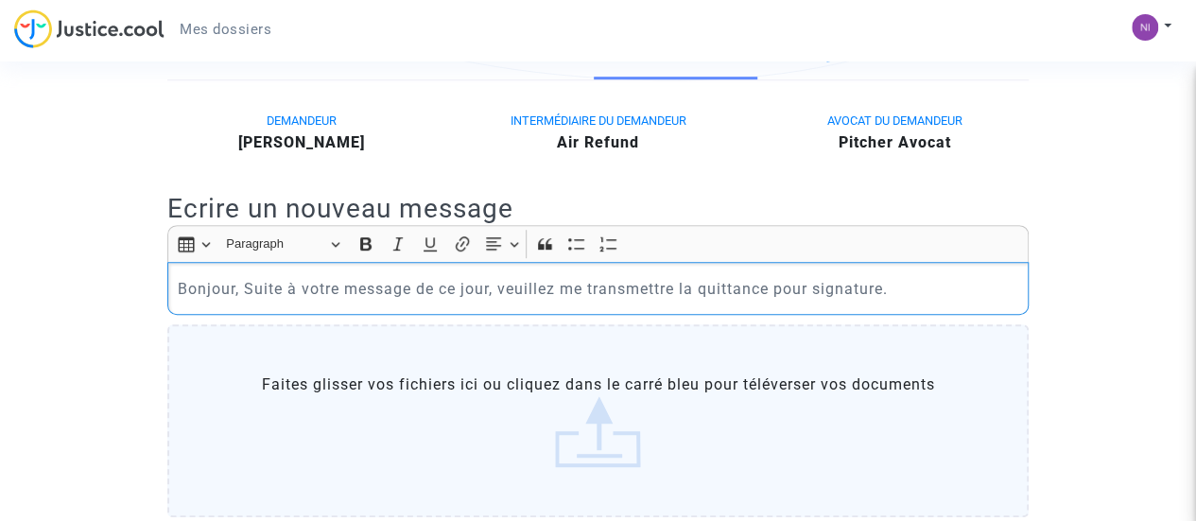
scroll to position [473, 0]
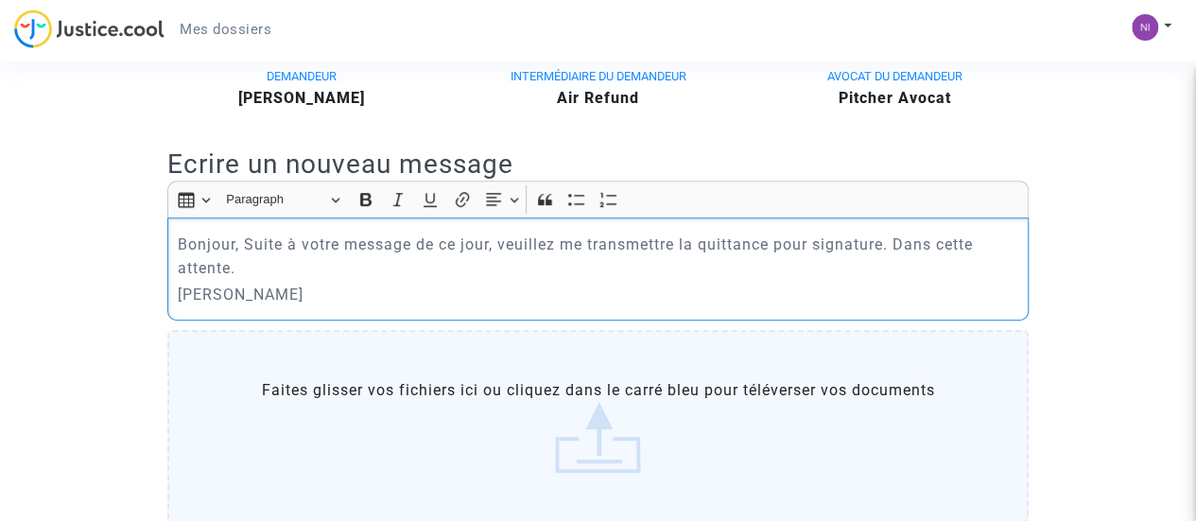
click at [243, 247] on p "Bonjour, Suite à votre message de ce jour, veuillez me transmettre la quittance…" at bounding box center [599, 256] width 842 height 47
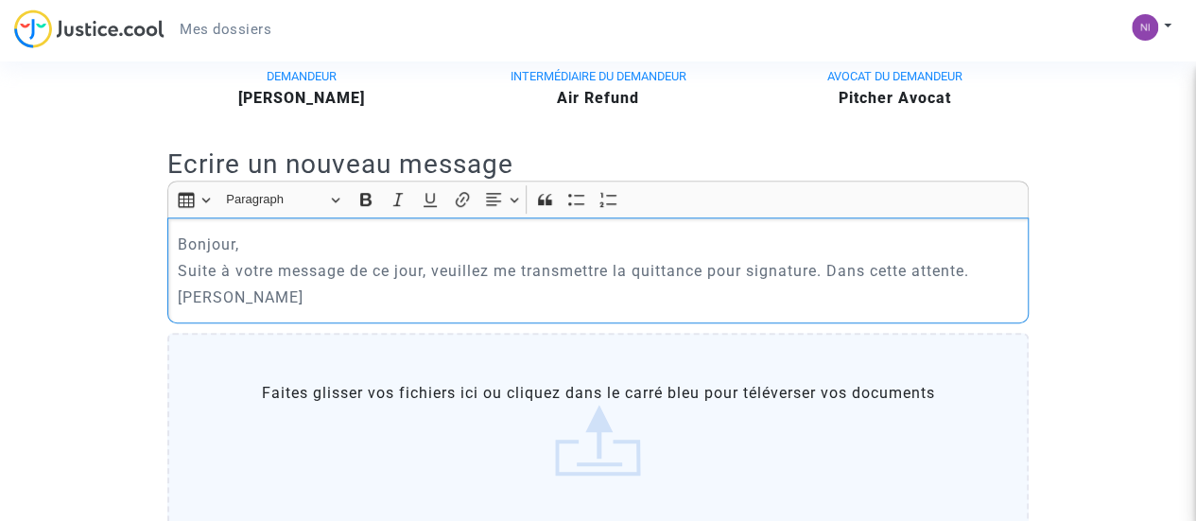
click at [834, 266] on p "Suite à votre message de ce jour, veuillez me transmettre la quittance pour sig…" at bounding box center [599, 271] width 842 height 24
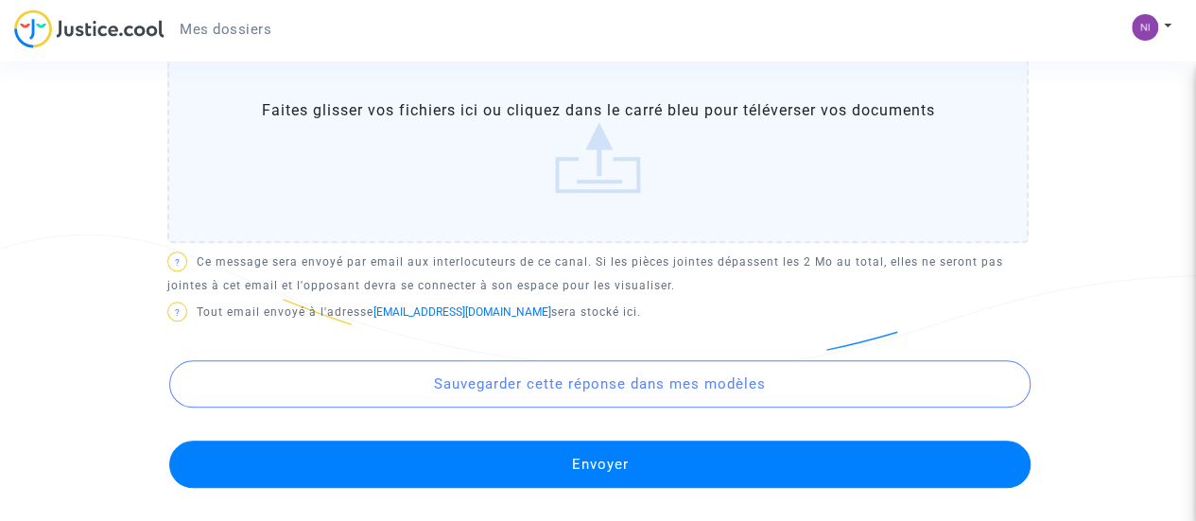
scroll to position [851, 0]
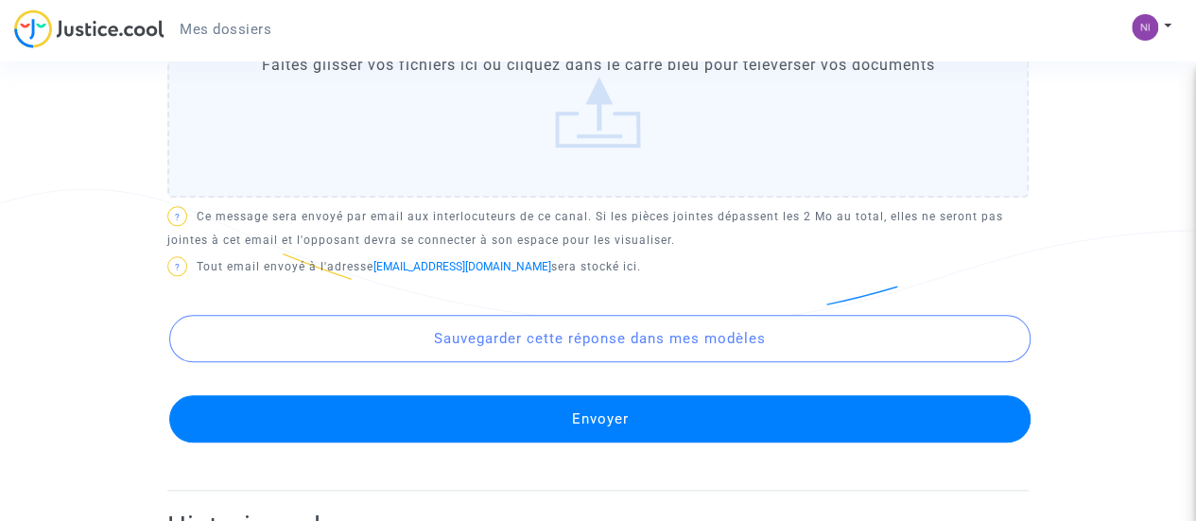
click at [562, 409] on button "Envoyer" at bounding box center [599, 418] width 861 height 47
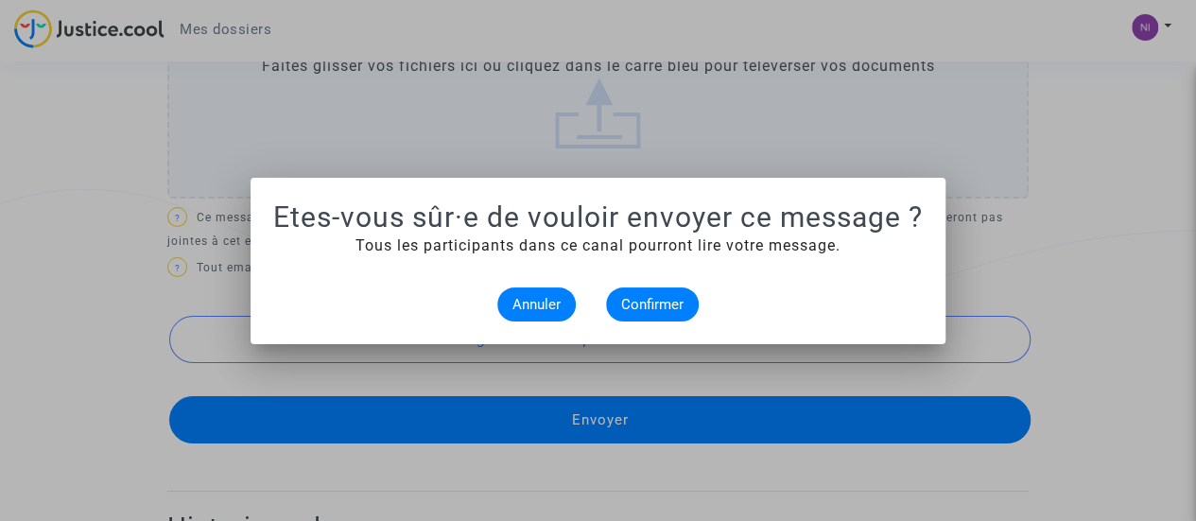
scroll to position [0, 0]
click at [547, 301] on span "Annuler" at bounding box center [537, 304] width 48 height 17
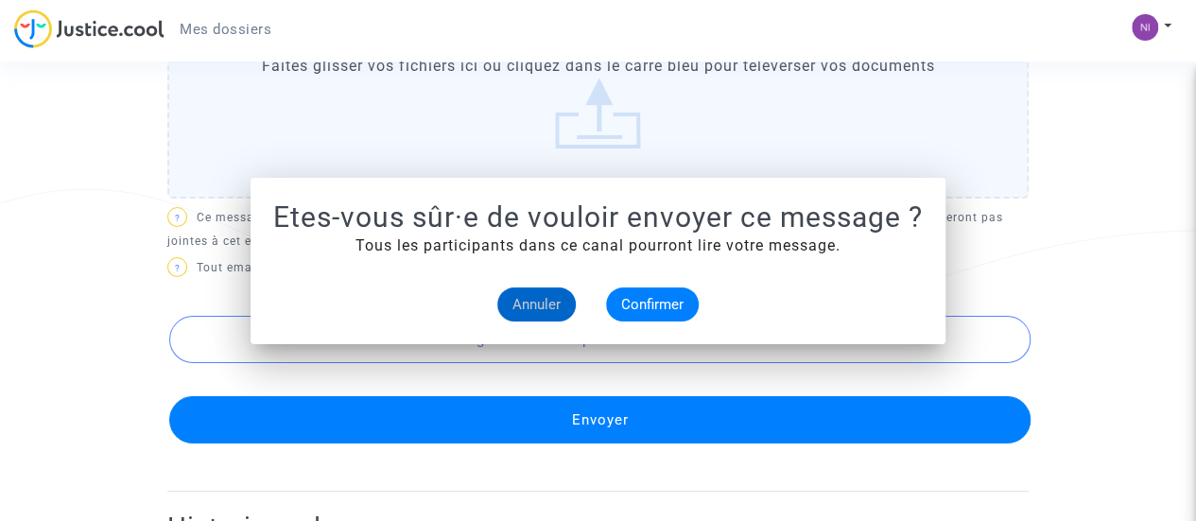
scroll to position [851, 0]
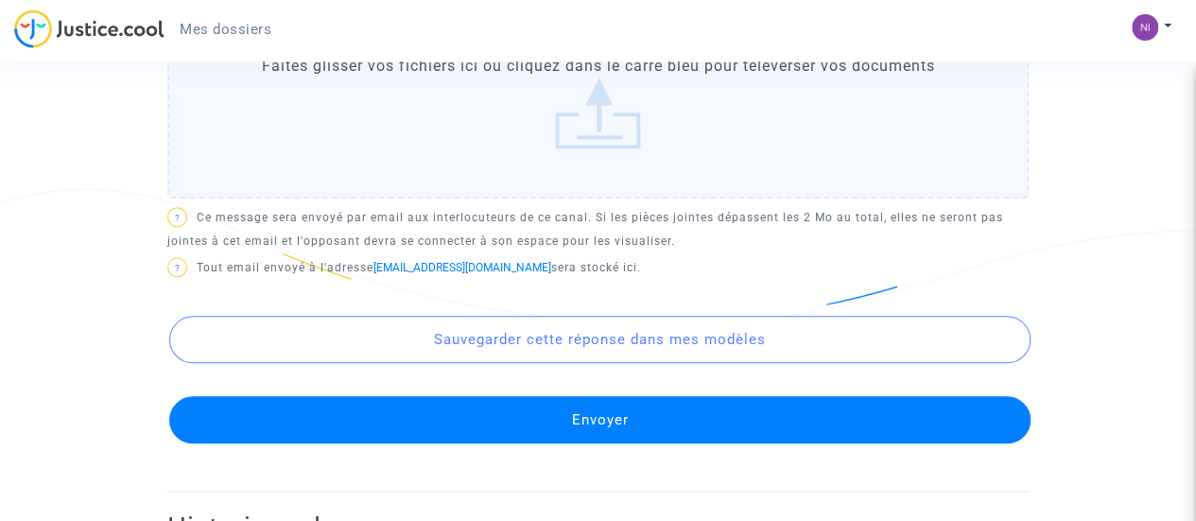
drag, startPoint x: 547, startPoint y: 301, endPoint x: 678, endPoint y: 434, distance: 187.2
click at [633, 419] on button "Envoyer" at bounding box center [599, 419] width 861 height 47
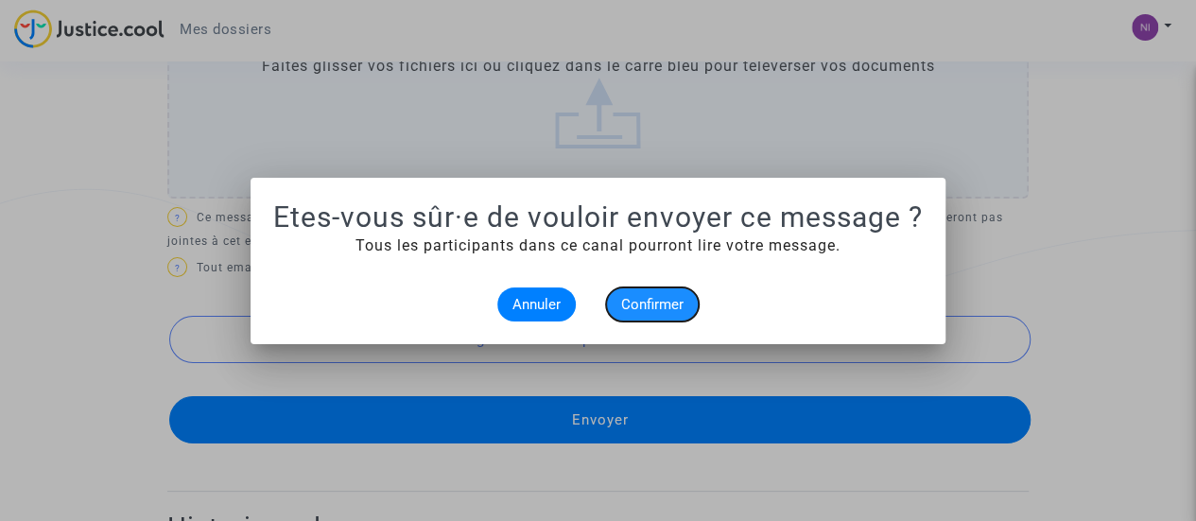
click at [666, 289] on button "Confirmer" at bounding box center [652, 304] width 93 height 34
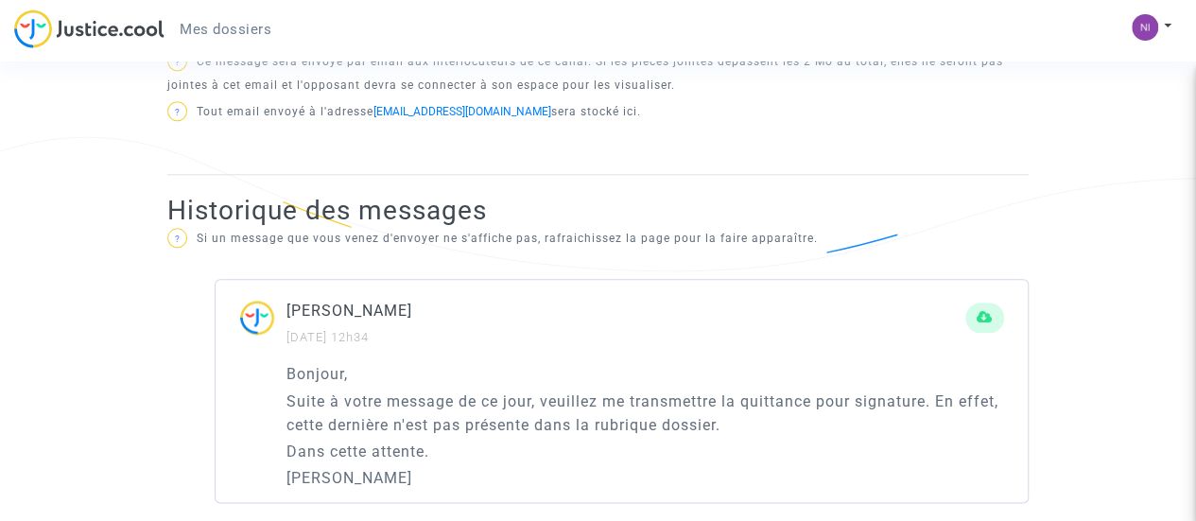
scroll to position [851, 0]
